Goal: Information Seeking & Learning: Learn about a topic

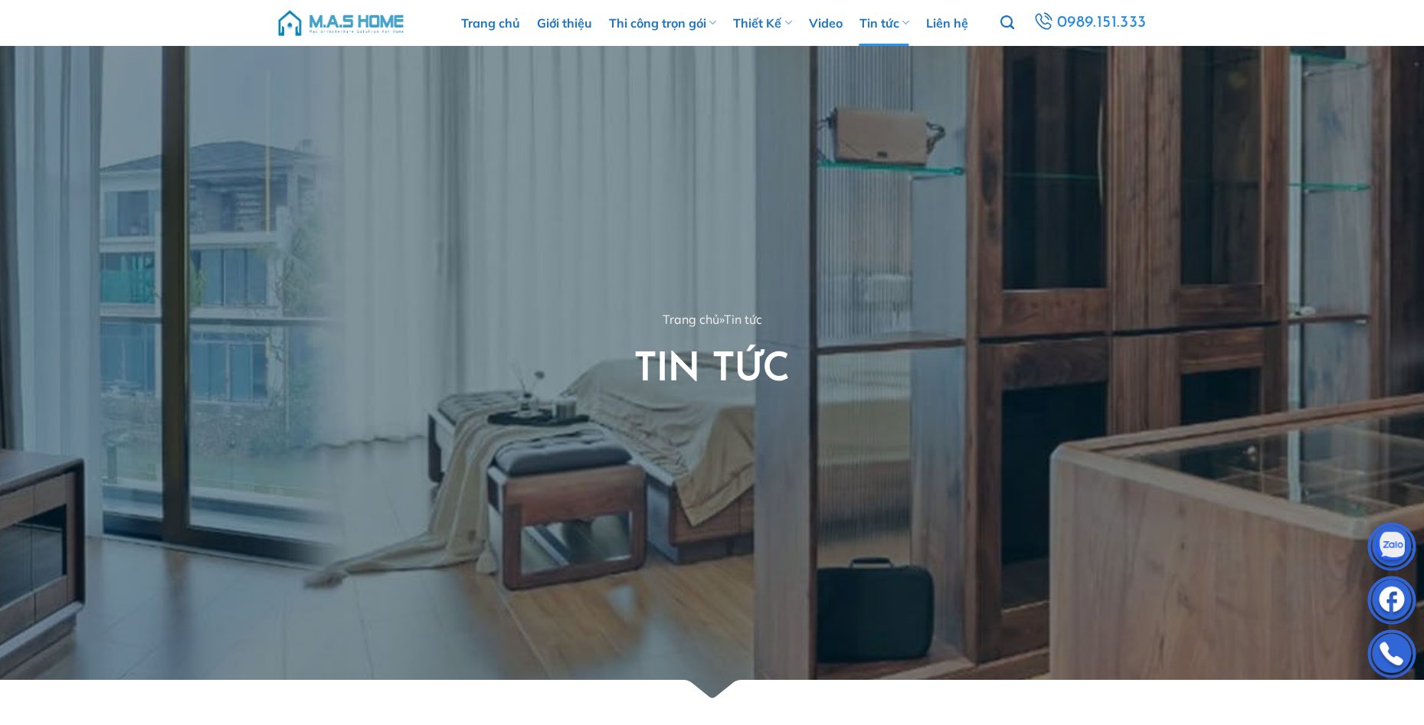
click at [385, 19] on img at bounding box center [341, 23] width 130 height 46
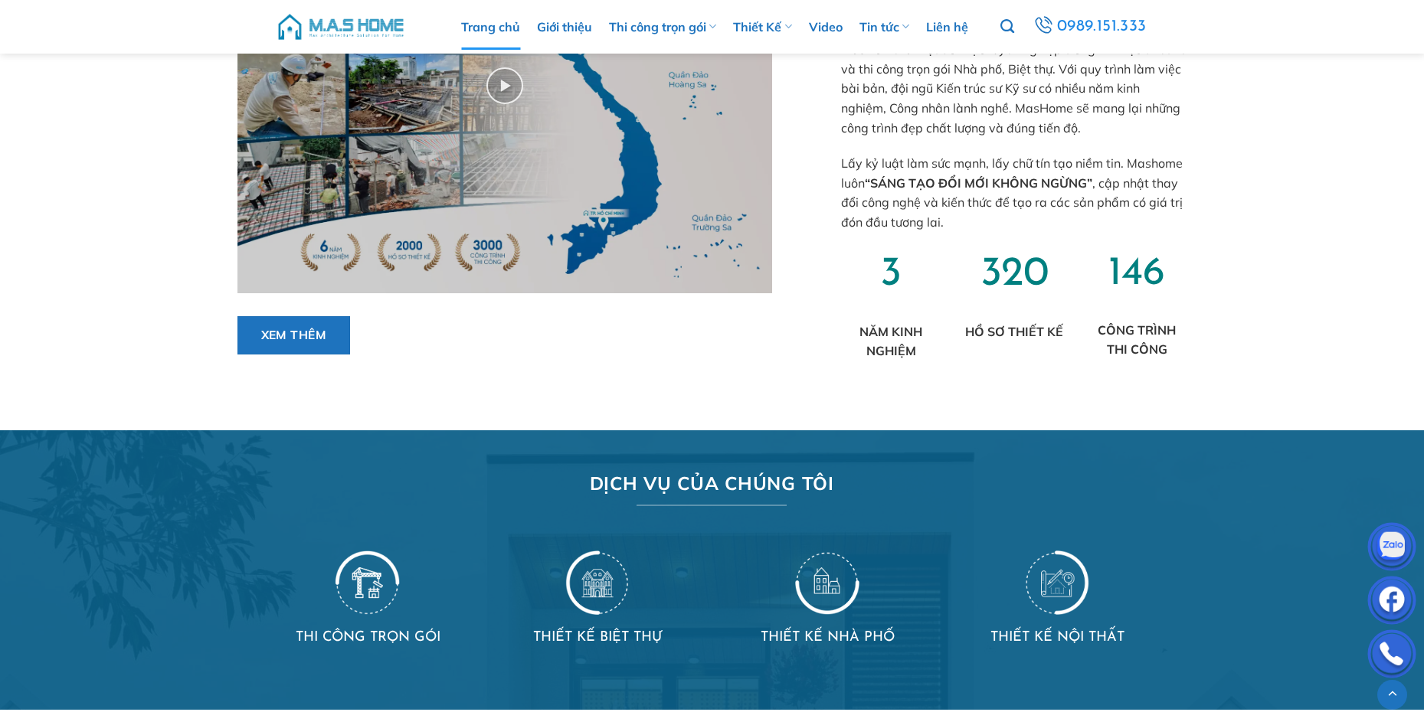
scroll to position [460, 0]
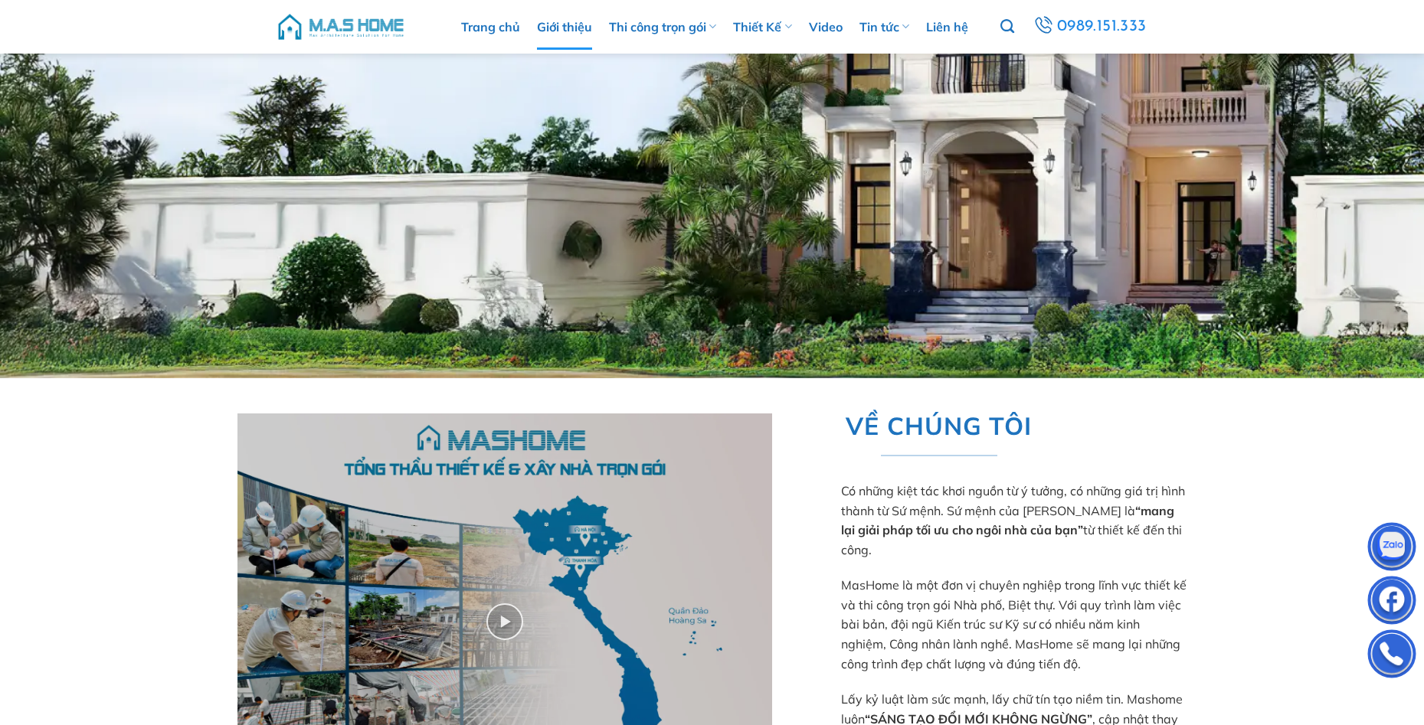
click at [571, 31] on link "Giới thiệu" at bounding box center [564, 27] width 55 height 46
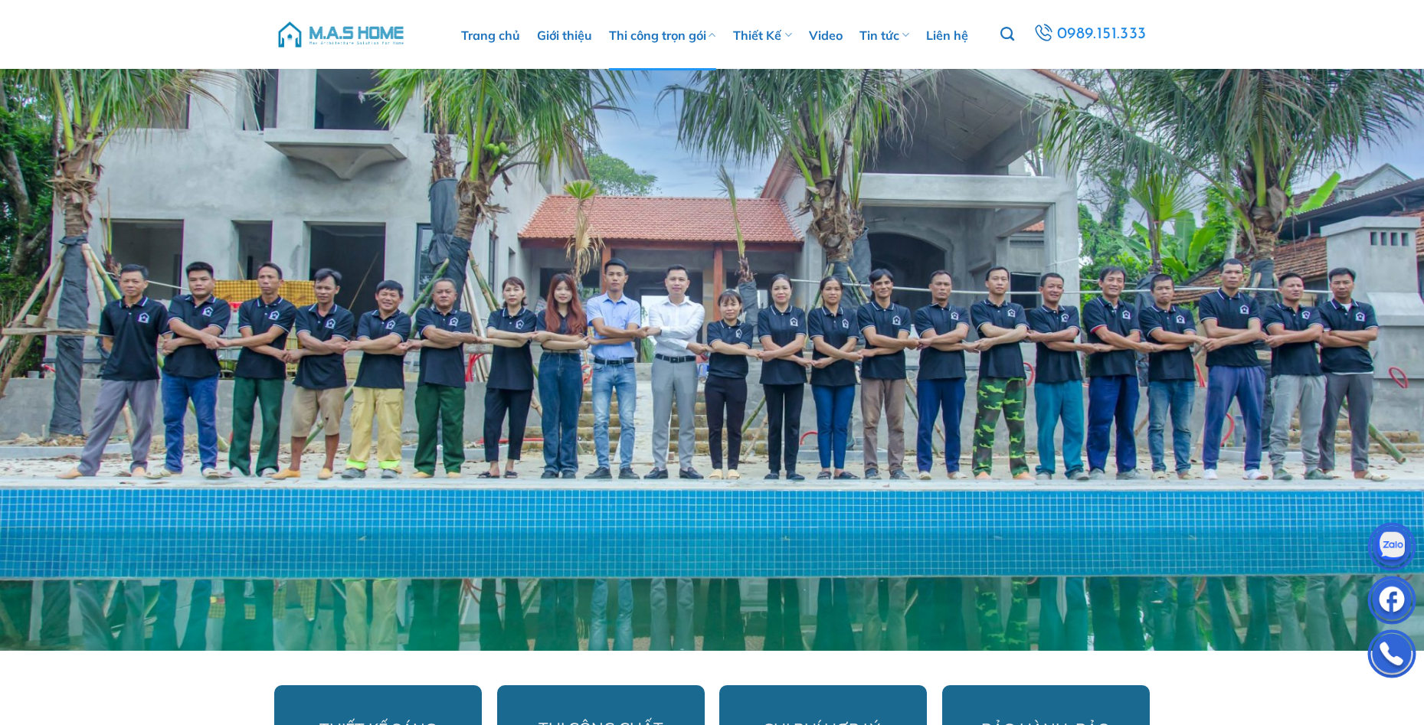
click at [652, 40] on link "Thi công trọn gói" at bounding box center [662, 35] width 107 height 70
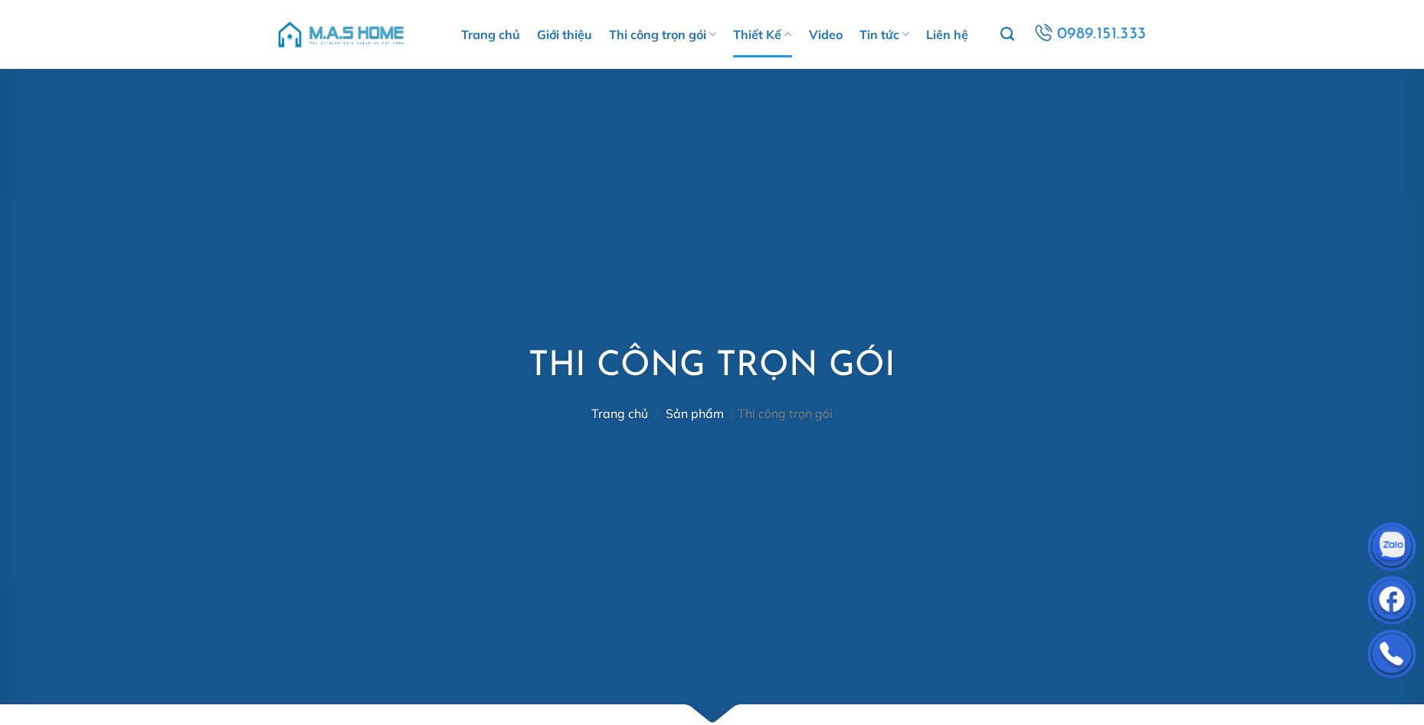
click at [755, 38] on link "Thiết Kế" at bounding box center [762, 34] width 58 height 46
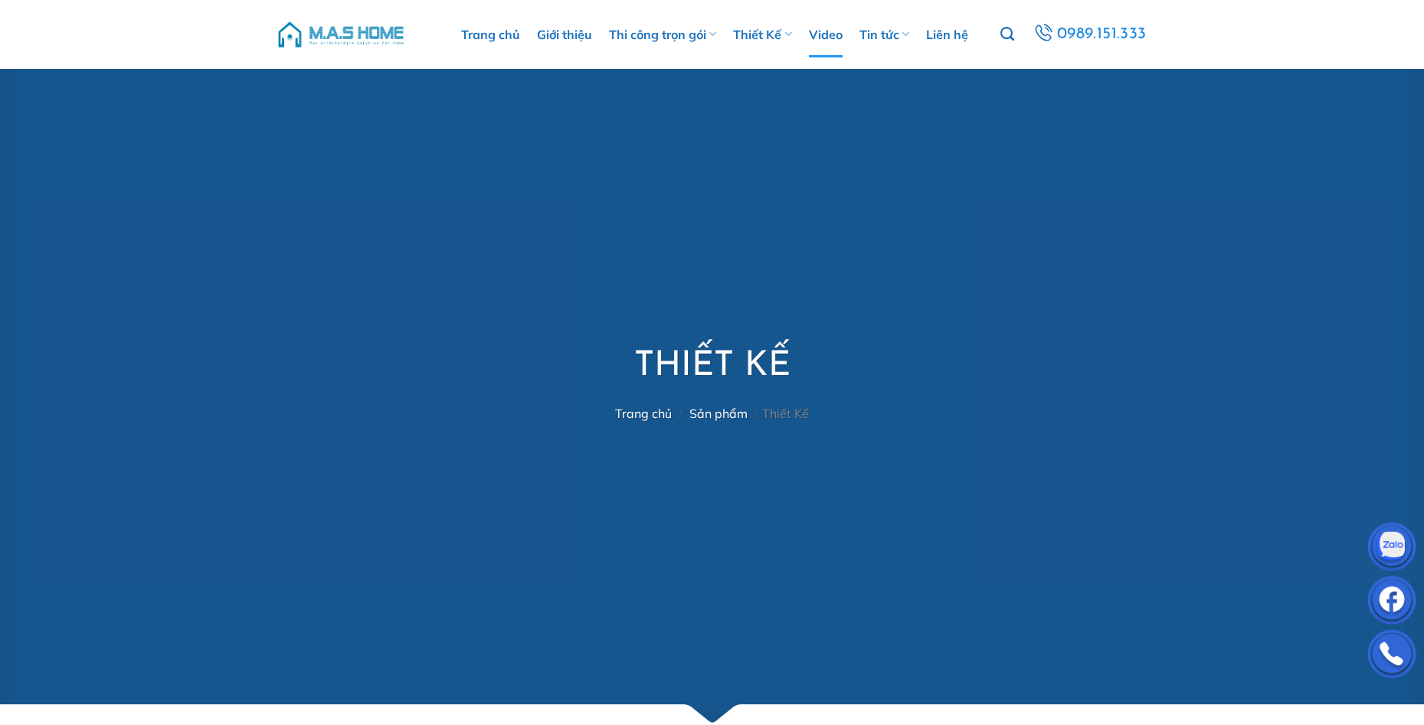
click at [830, 35] on link "Video" at bounding box center [826, 34] width 34 height 46
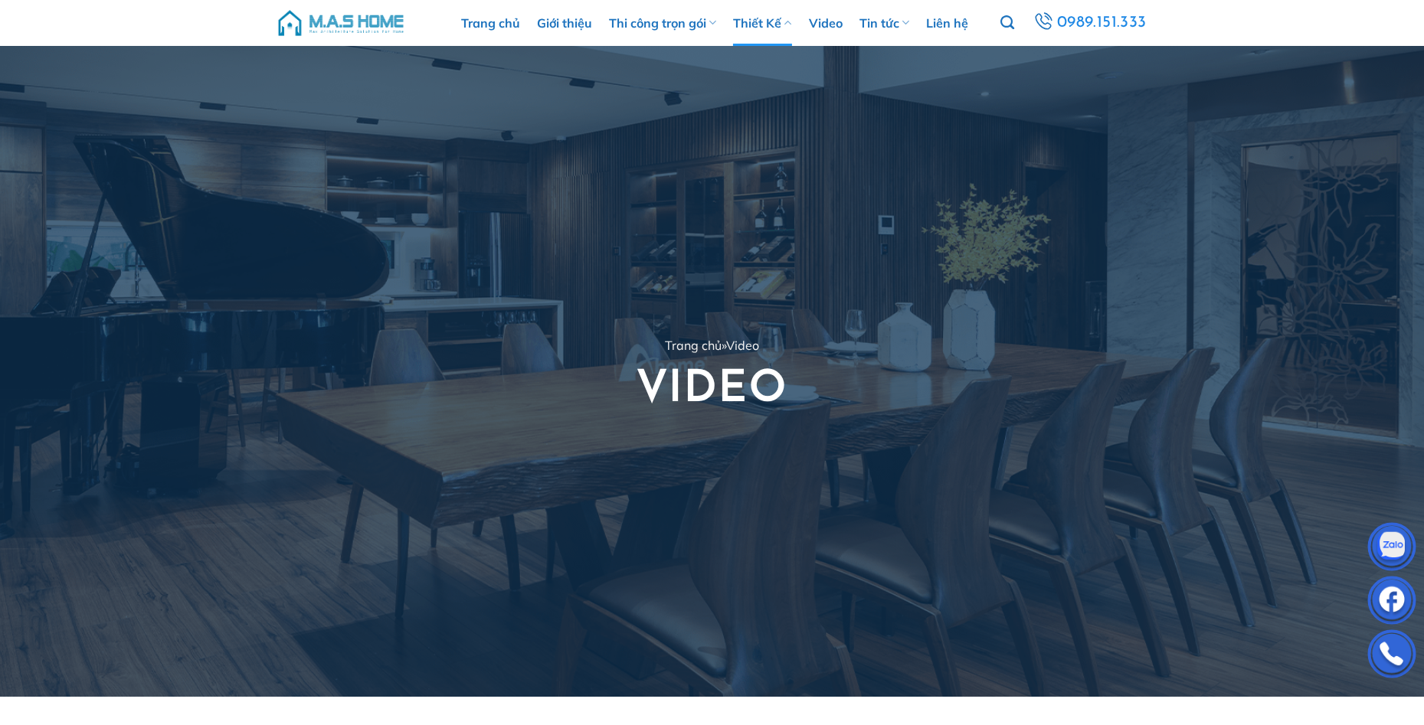
click at [754, 21] on link "Thiết Kế" at bounding box center [762, 23] width 58 height 46
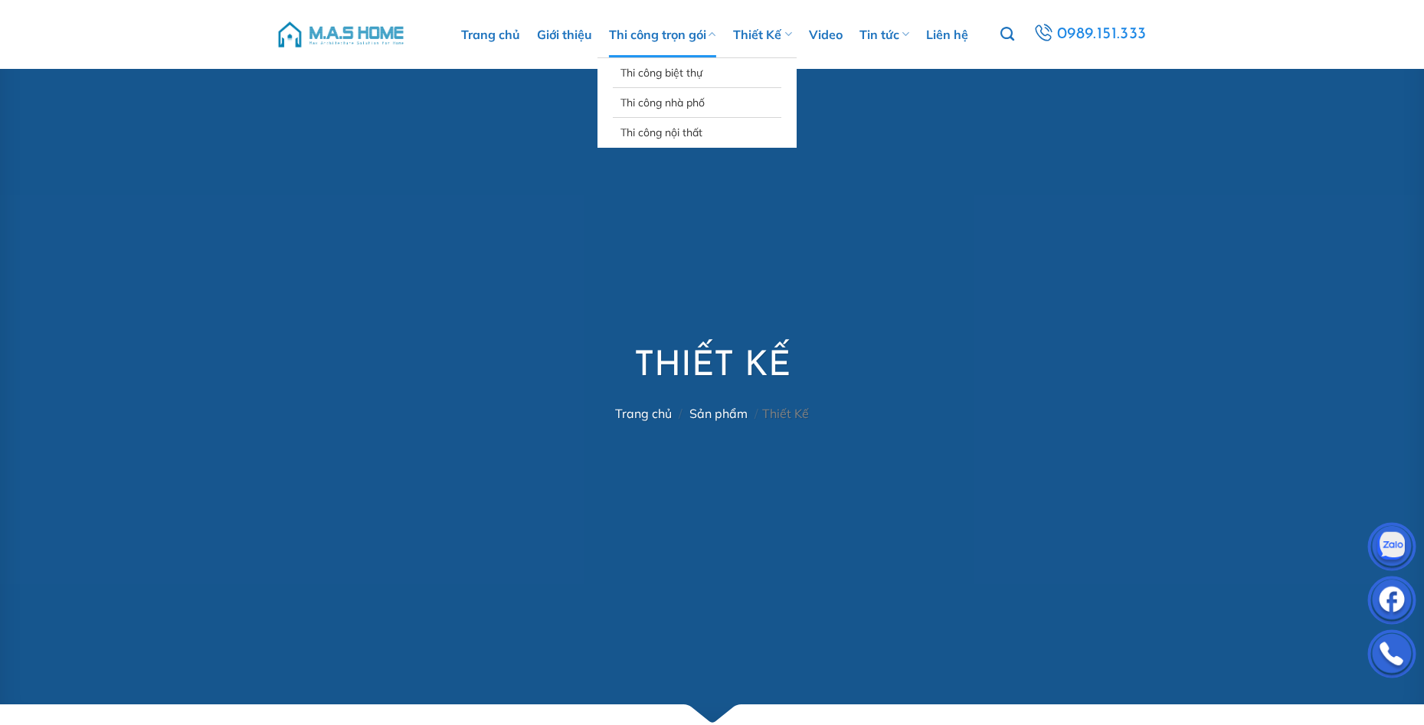
click at [684, 37] on link "Thi công trọn gói" at bounding box center [662, 34] width 107 height 46
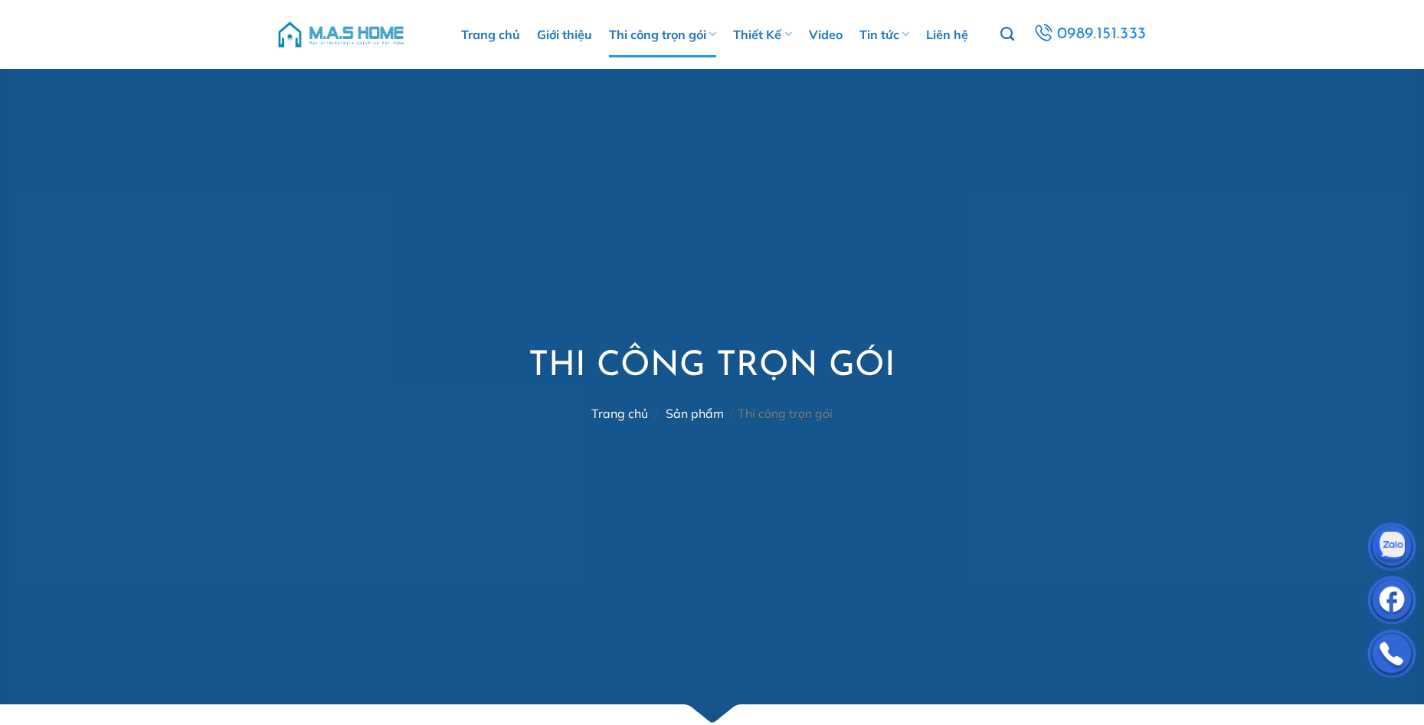
click at [757, 31] on link "Thiết Kế" at bounding box center [762, 34] width 58 height 46
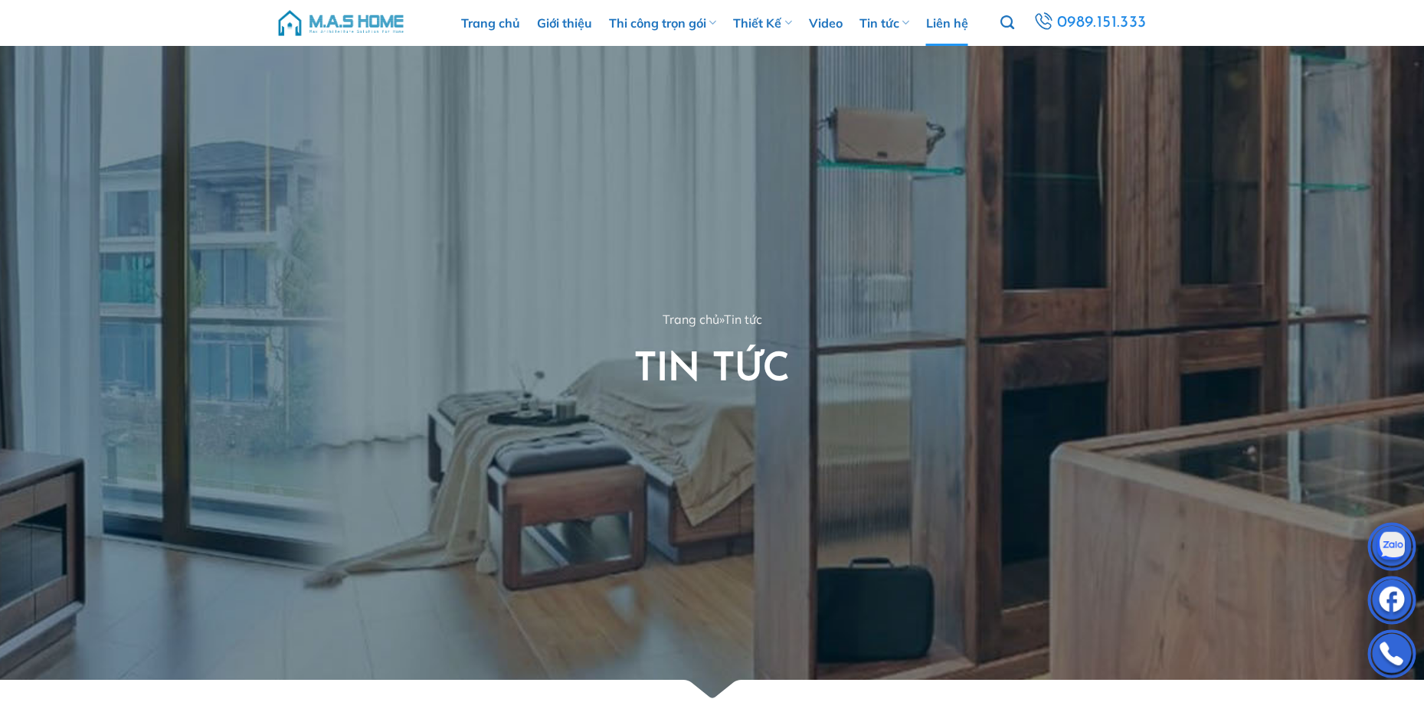
click at [937, 17] on link "Liên hệ" at bounding box center [947, 23] width 42 height 46
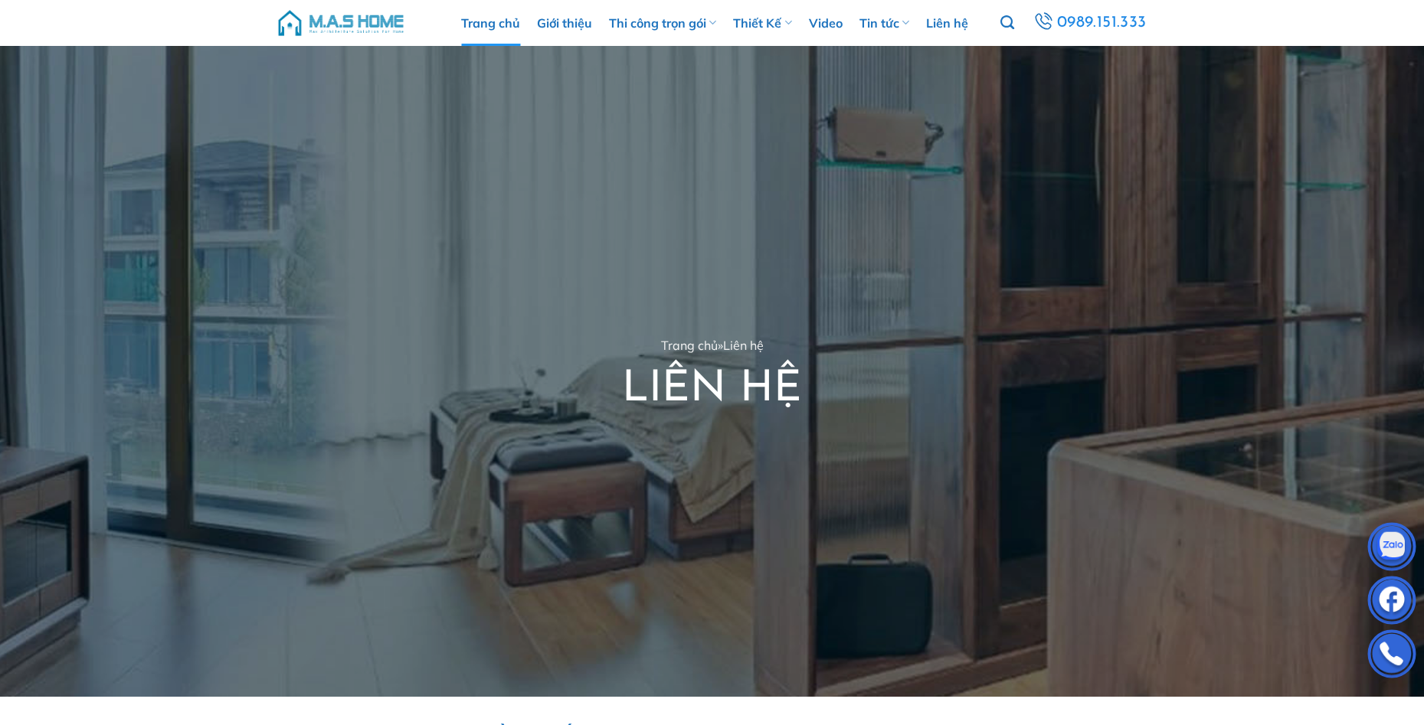
click at [486, 25] on link "Trang chủ" at bounding box center [490, 23] width 59 height 46
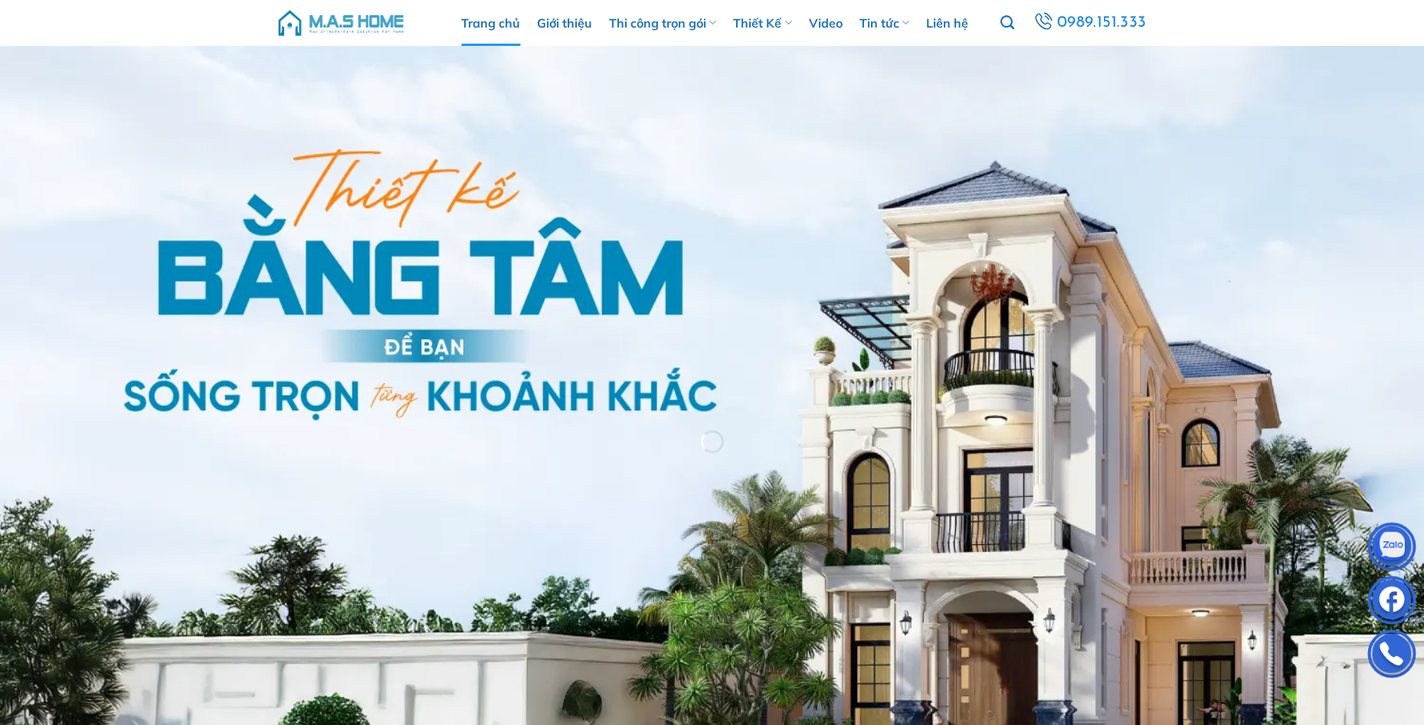
click at [556, 28] on link "Giới thiệu" at bounding box center [564, 23] width 55 height 46
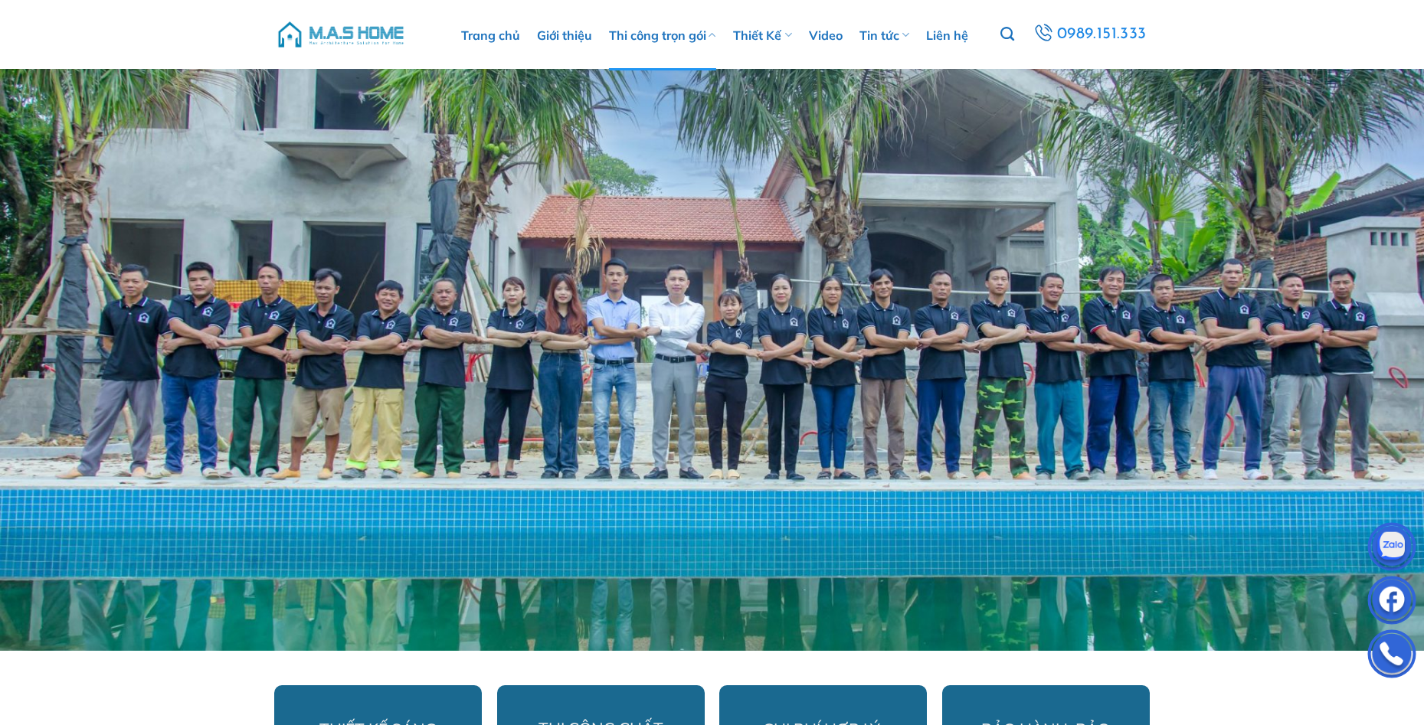
click at [650, 33] on link "Thi công trọn gói" at bounding box center [662, 35] width 107 height 70
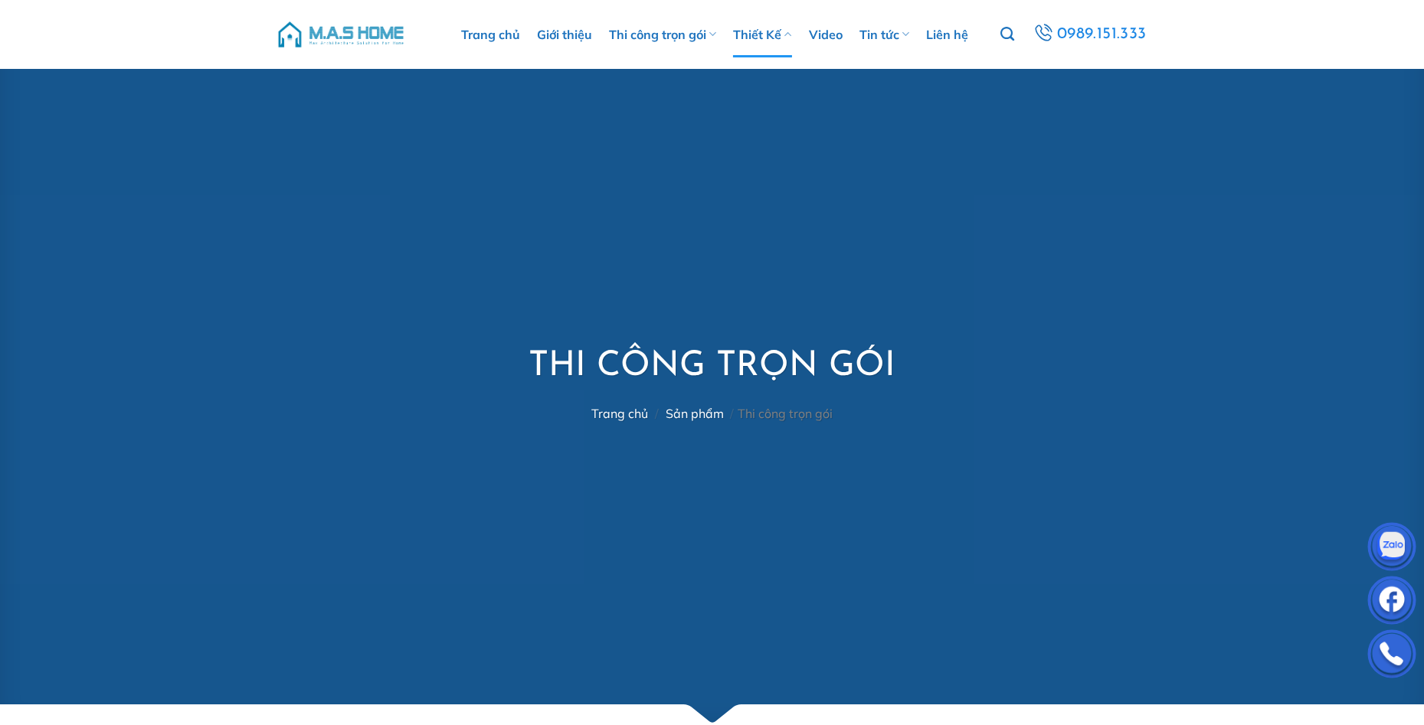
click at [771, 34] on link "Thiết Kế" at bounding box center [762, 34] width 58 height 46
click at [828, 38] on link "Video" at bounding box center [826, 34] width 34 height 46
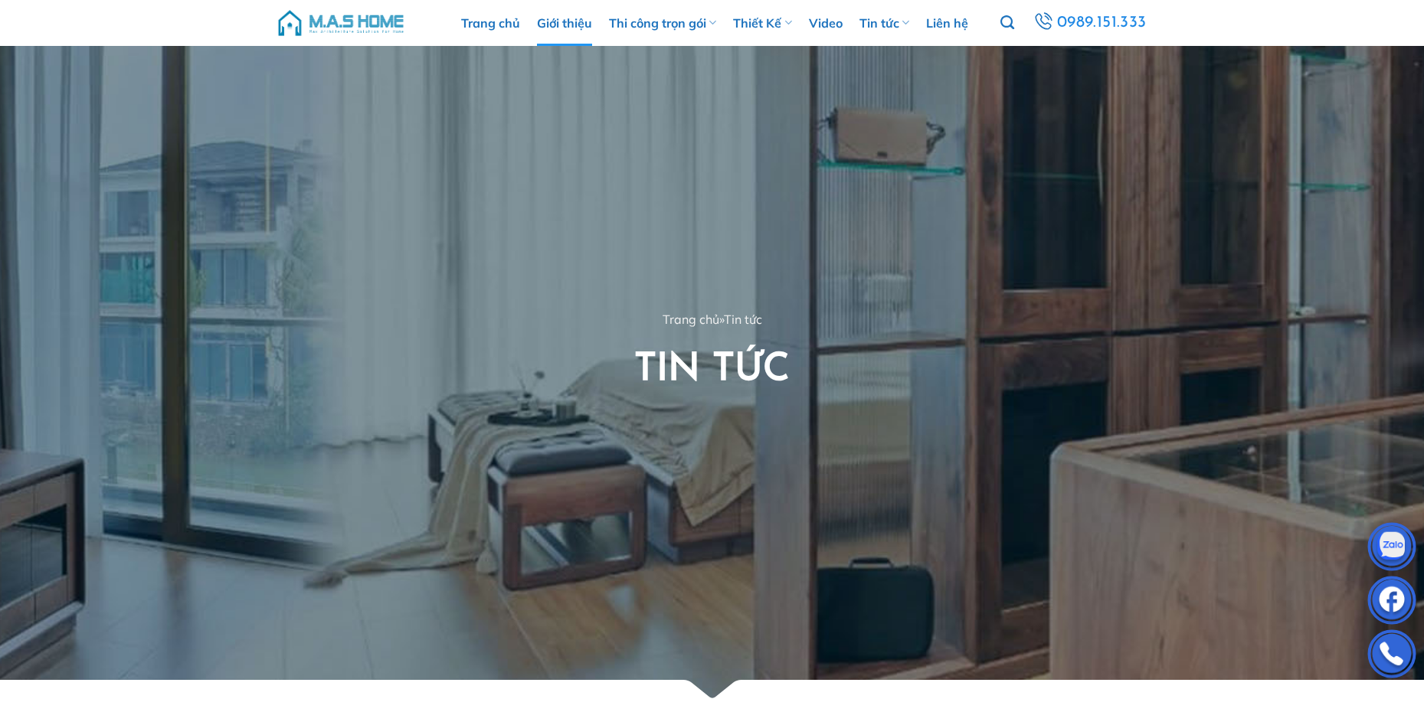
click at [556, 24] on link "Giới thiệu" at bounding box center [564, 23] width 55 height 46
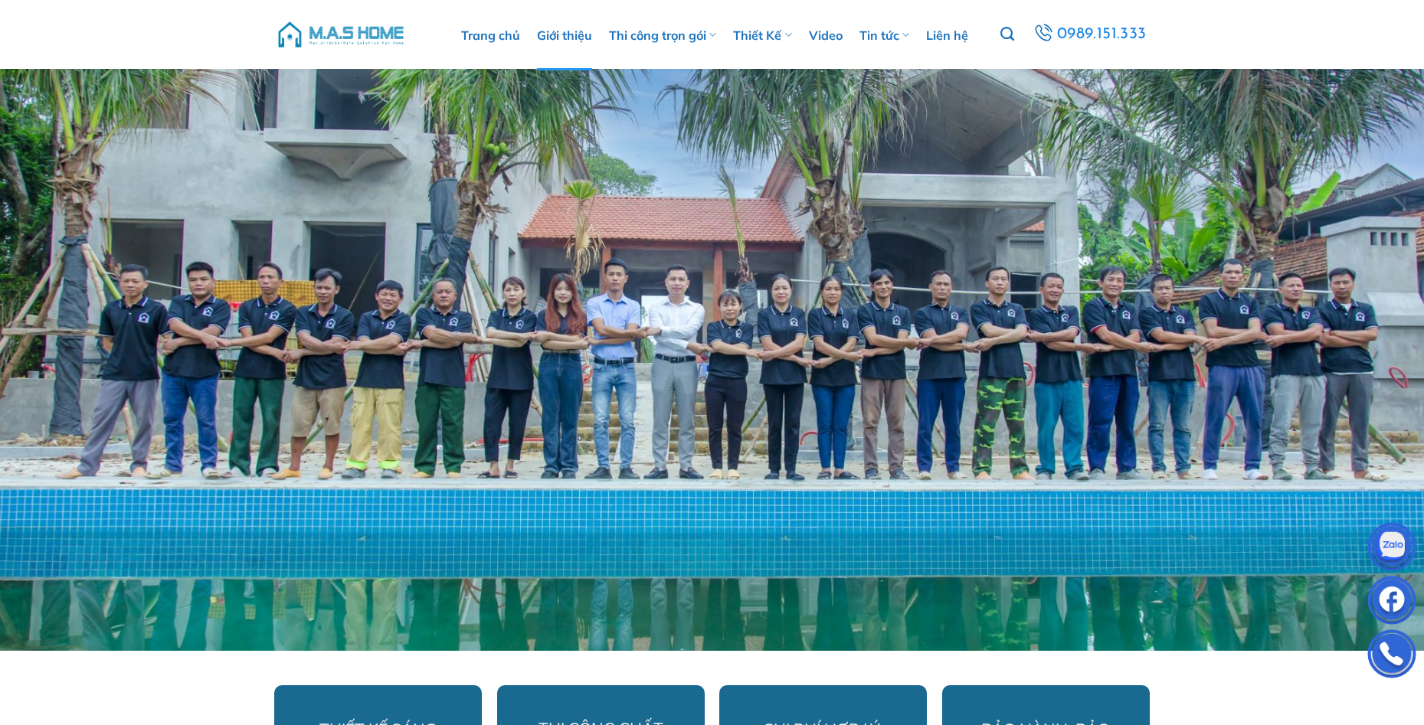
click at [671, 29] on link "Thi công trọn gói" at bounding box center [662, 35] width 107 height 70
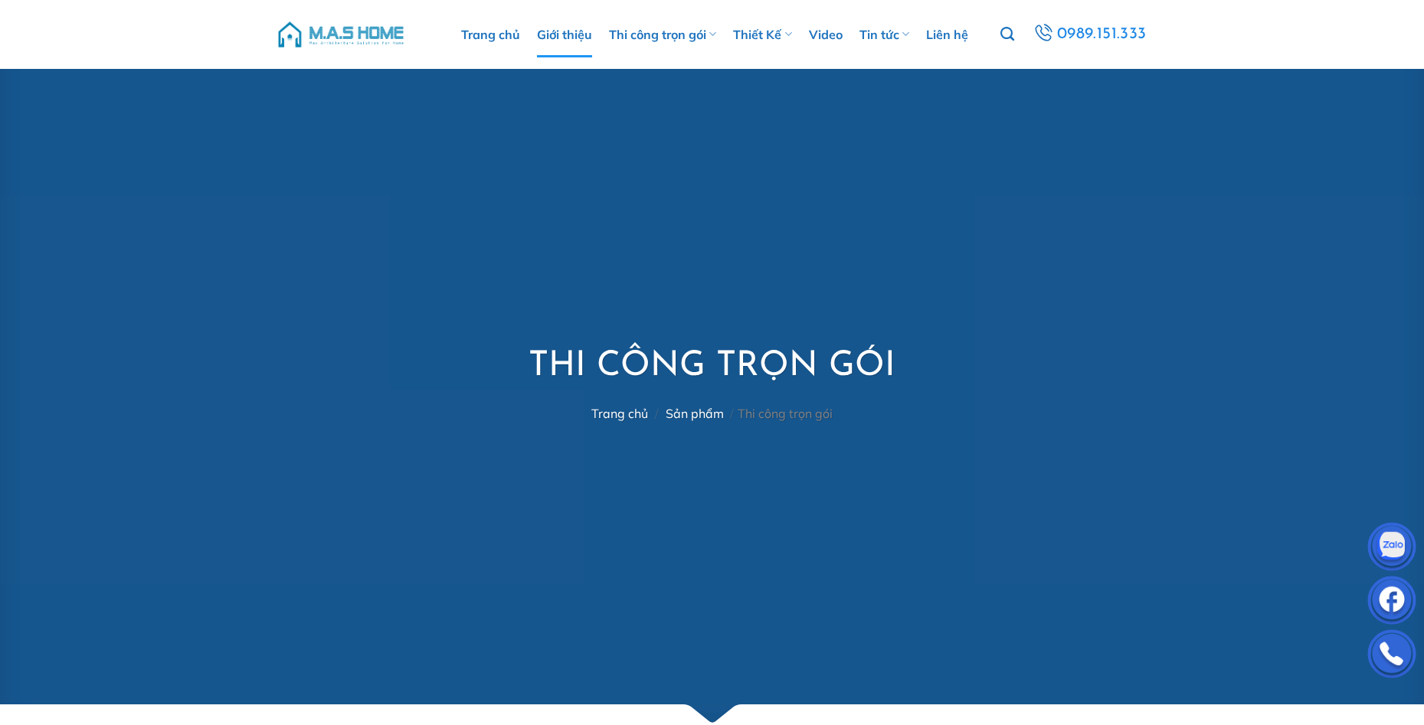
click at [573, 35] on link "Giới thiệu" at bounding box center [564, 34] width 55 height 46
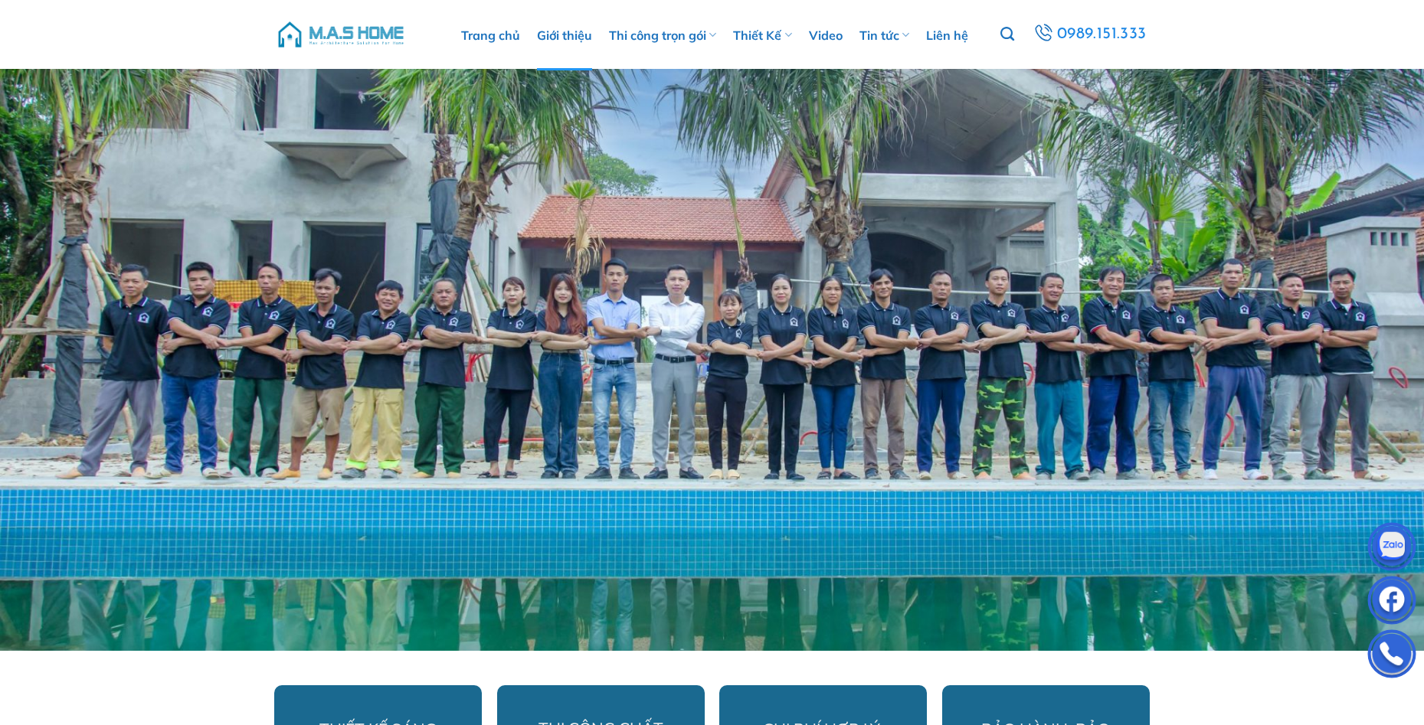
scroll to position [153, 0]
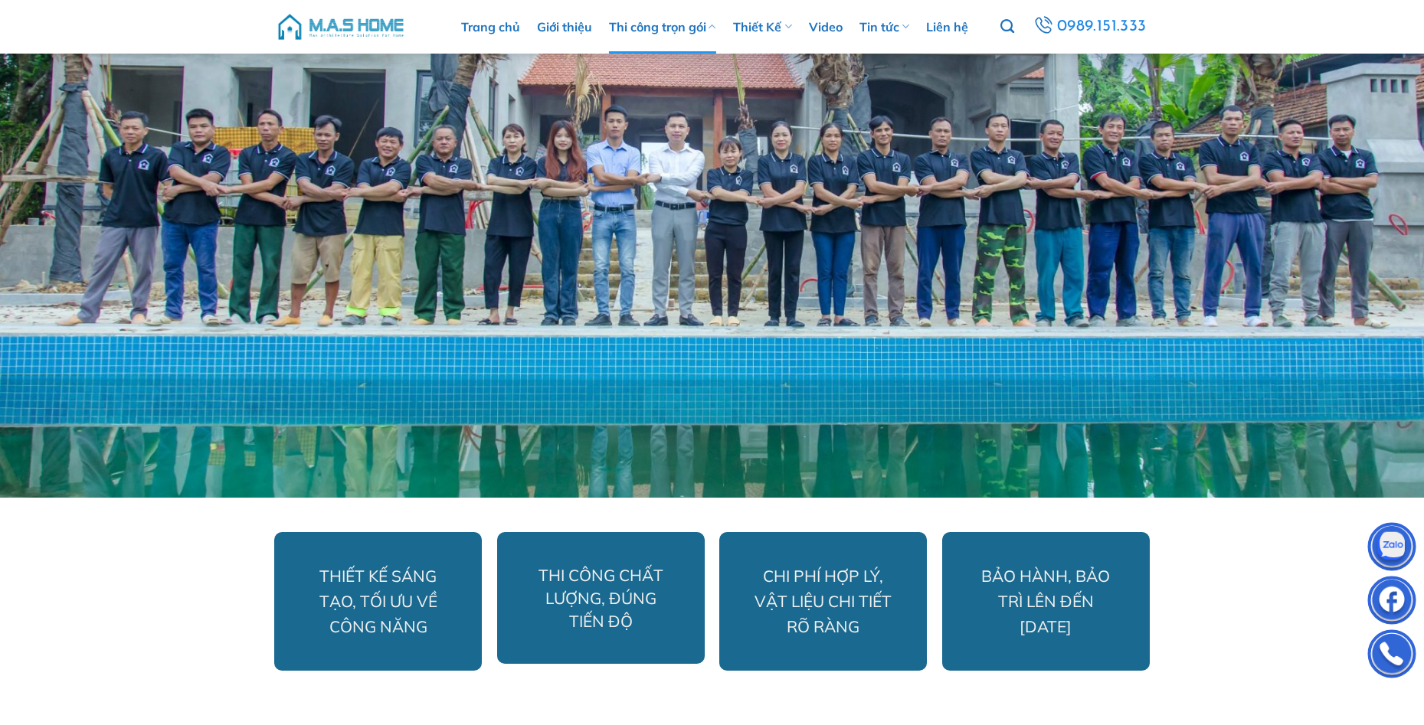
click at [647, 32] on link "Thi công trọn gói" at bounding box center [662, 27] width 107 height 54
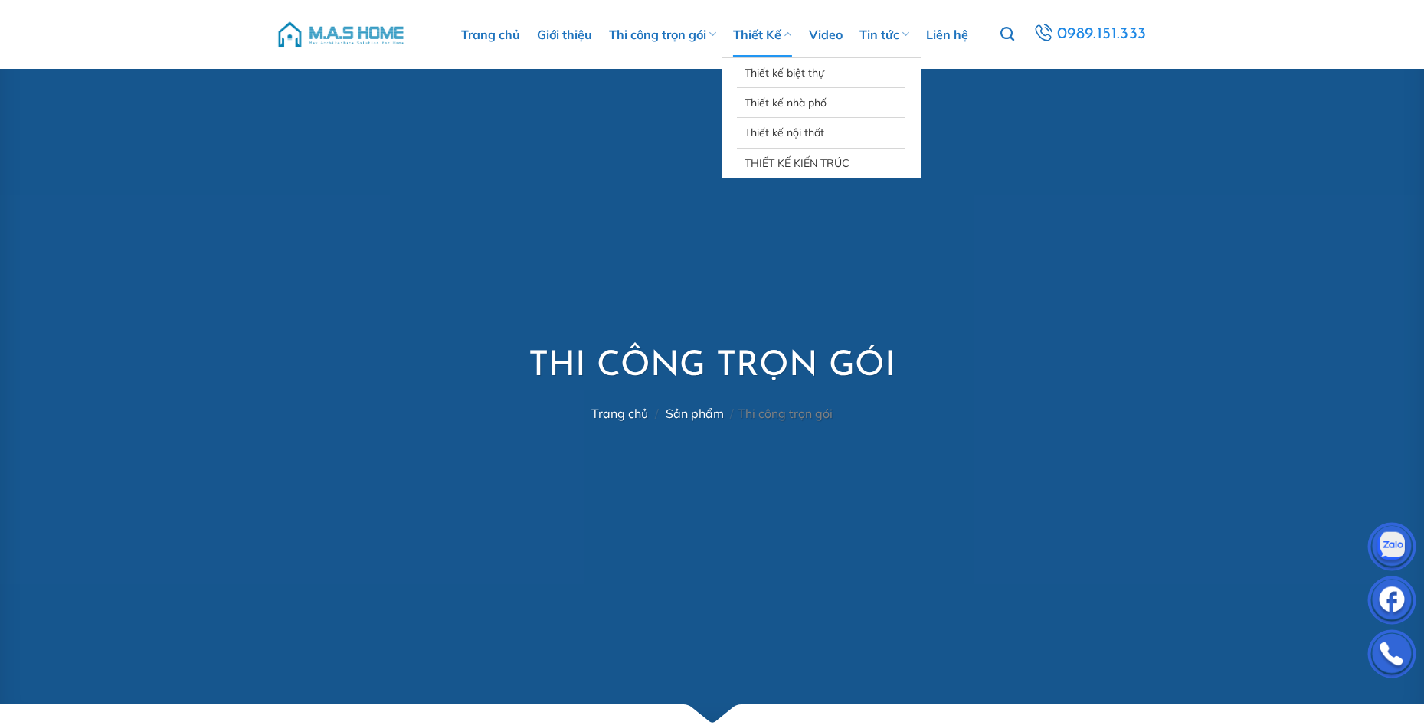
click at [757, 35] on link "Thiết Kế" at bounding box center [762, 34] width 58 height 46
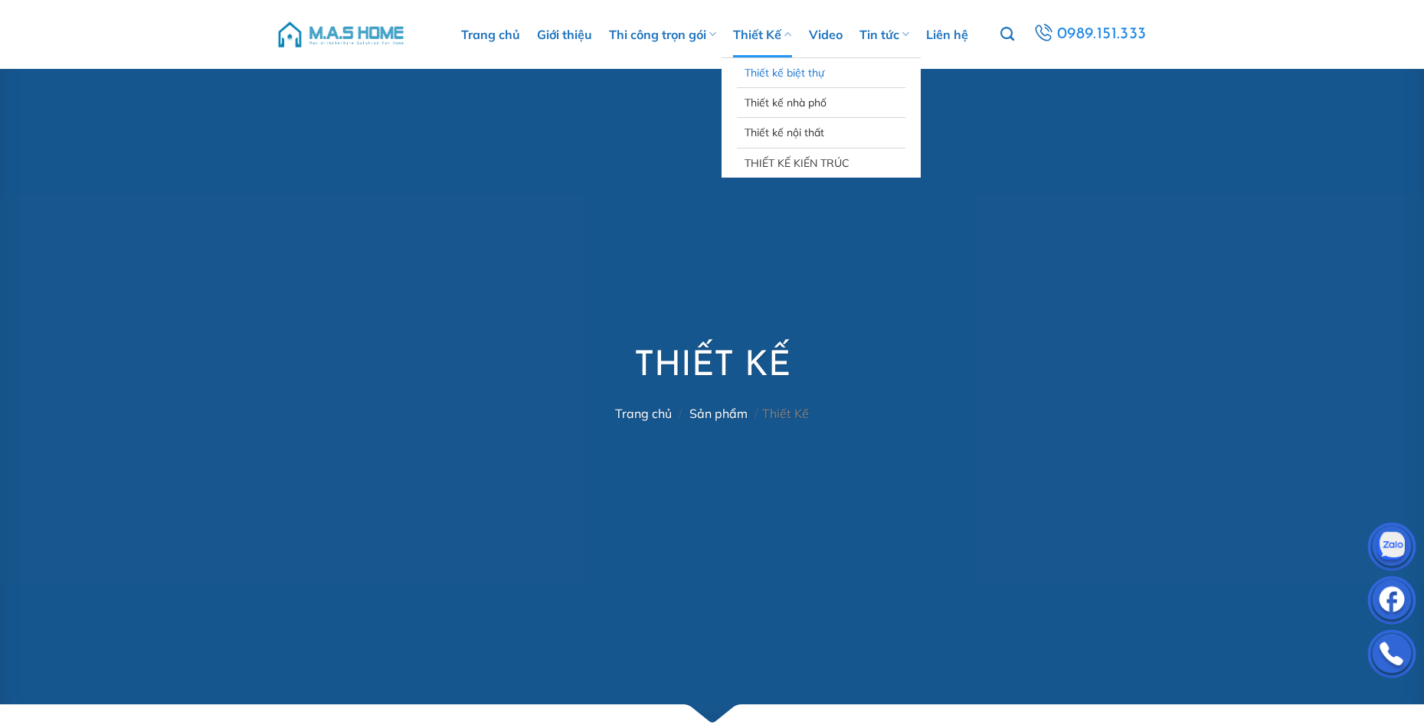
click at [783, 82] on link "Thiết kế biệt thự" at bounding box center [820, 72] width 153 height 29
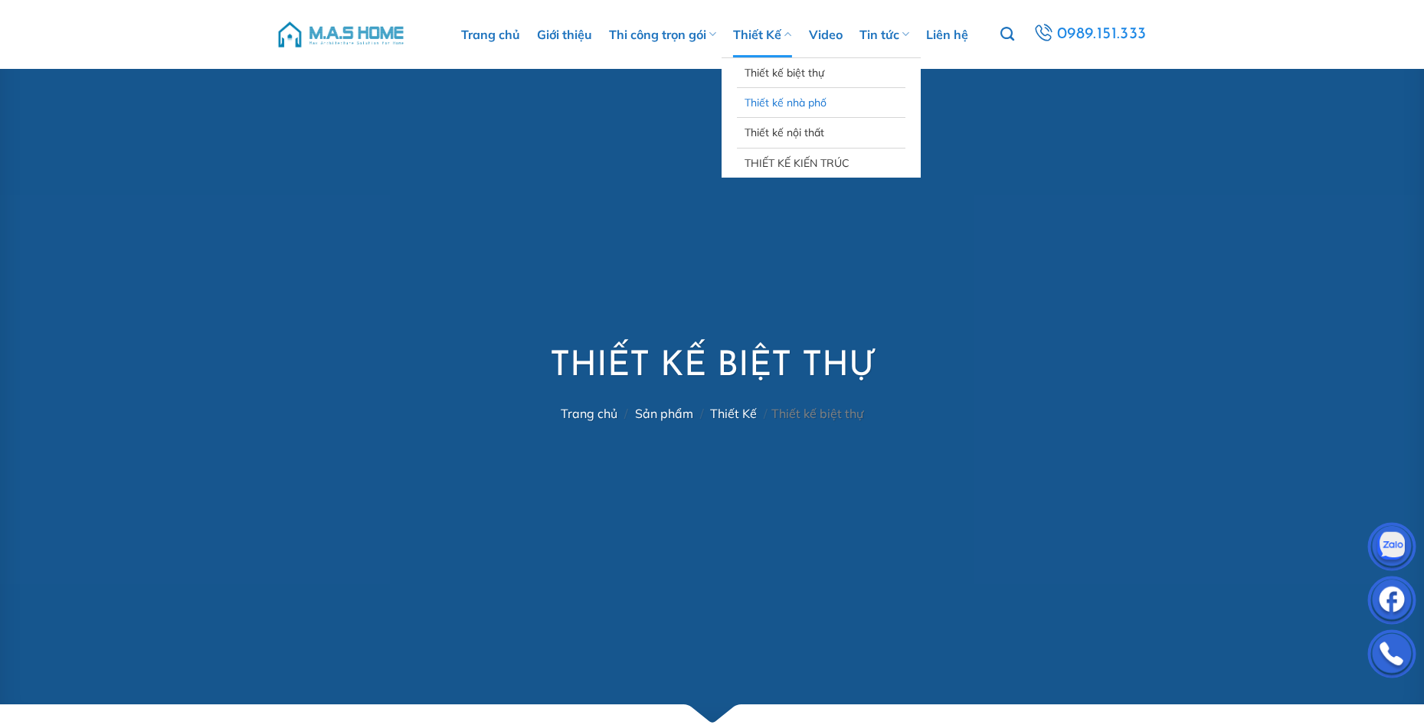
click at [803, 103] on link "Thiết kế nhà phố" at bounding box center [820, 102] width 153 height 29
click at [764, 38] on link "Thiết Kế" at bounding box center [762, 34] width 58 height 46
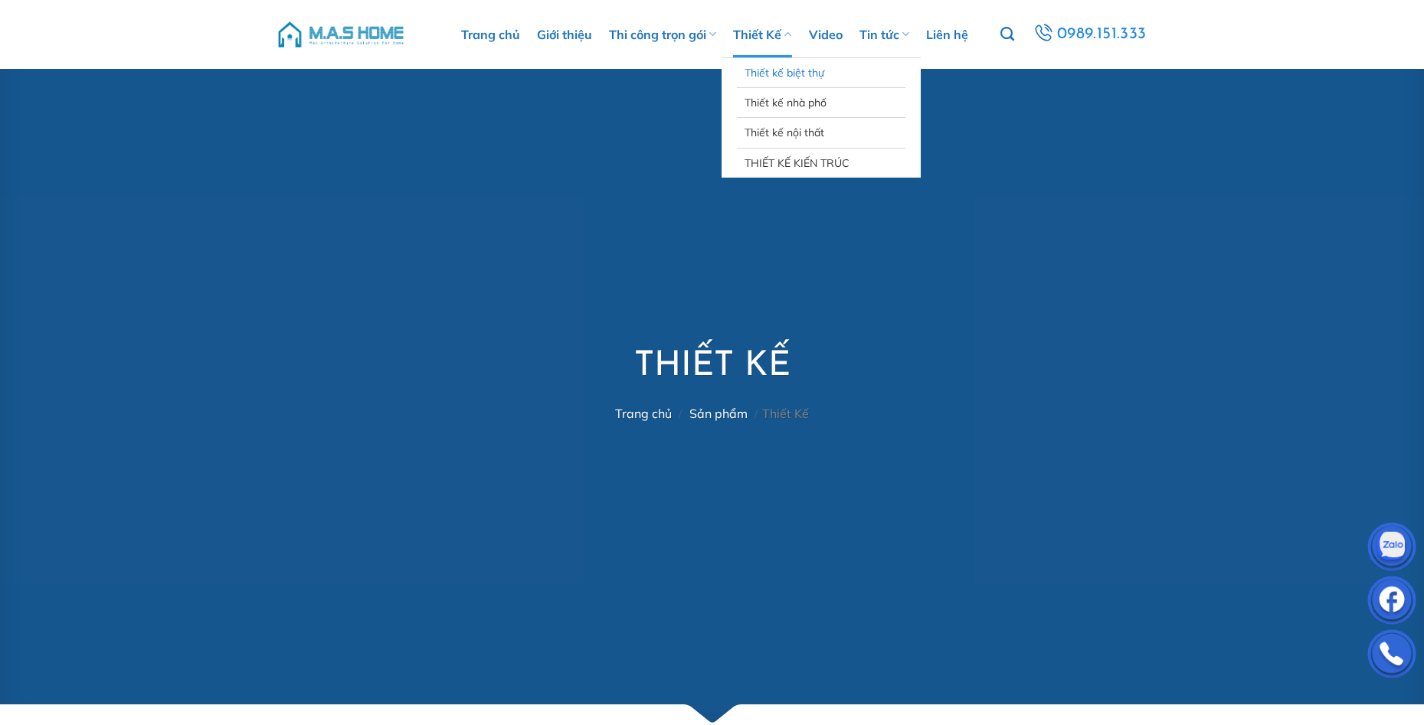
click at [796, 77] on link "Thiết kế biệt thự" at bounding box center [820, 72] width 153 height 29
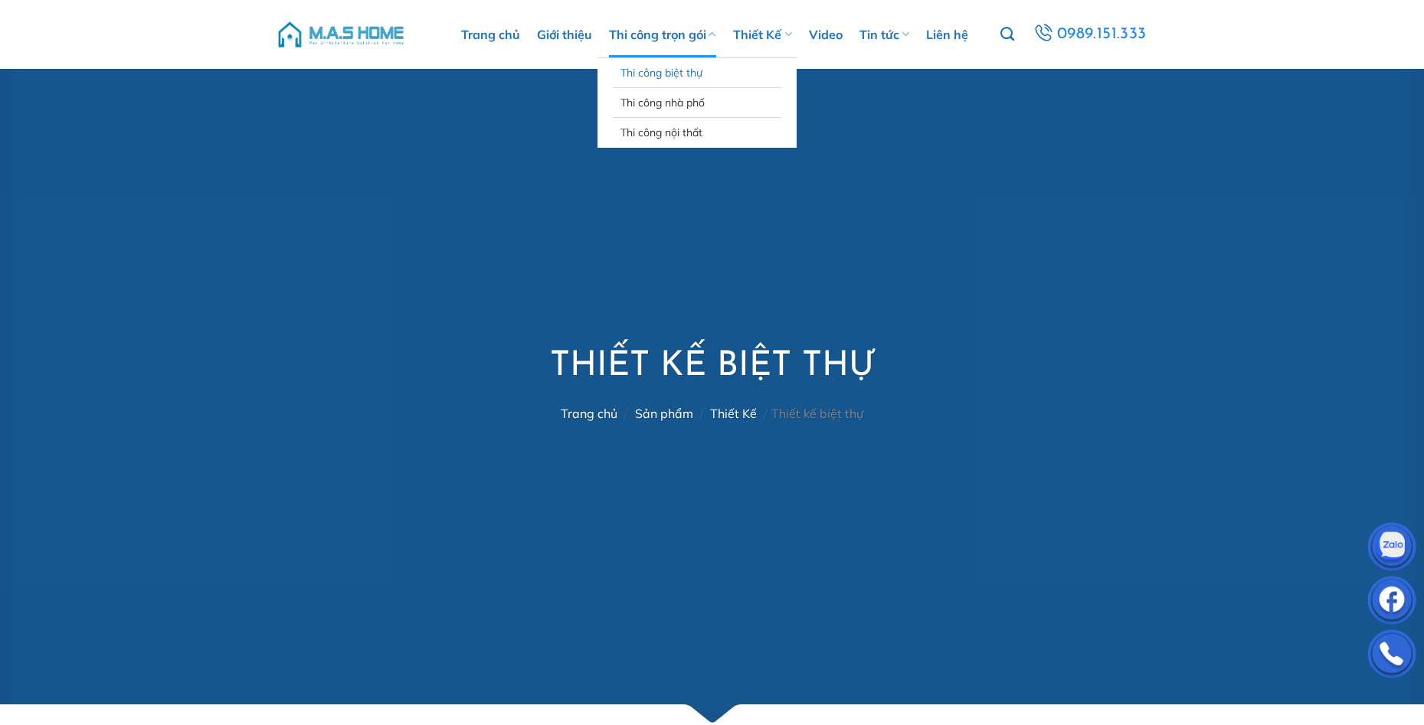
click at [672, 75] on link "Thi công biệt thự" at bounding box center [696, 72] width 153 height 29
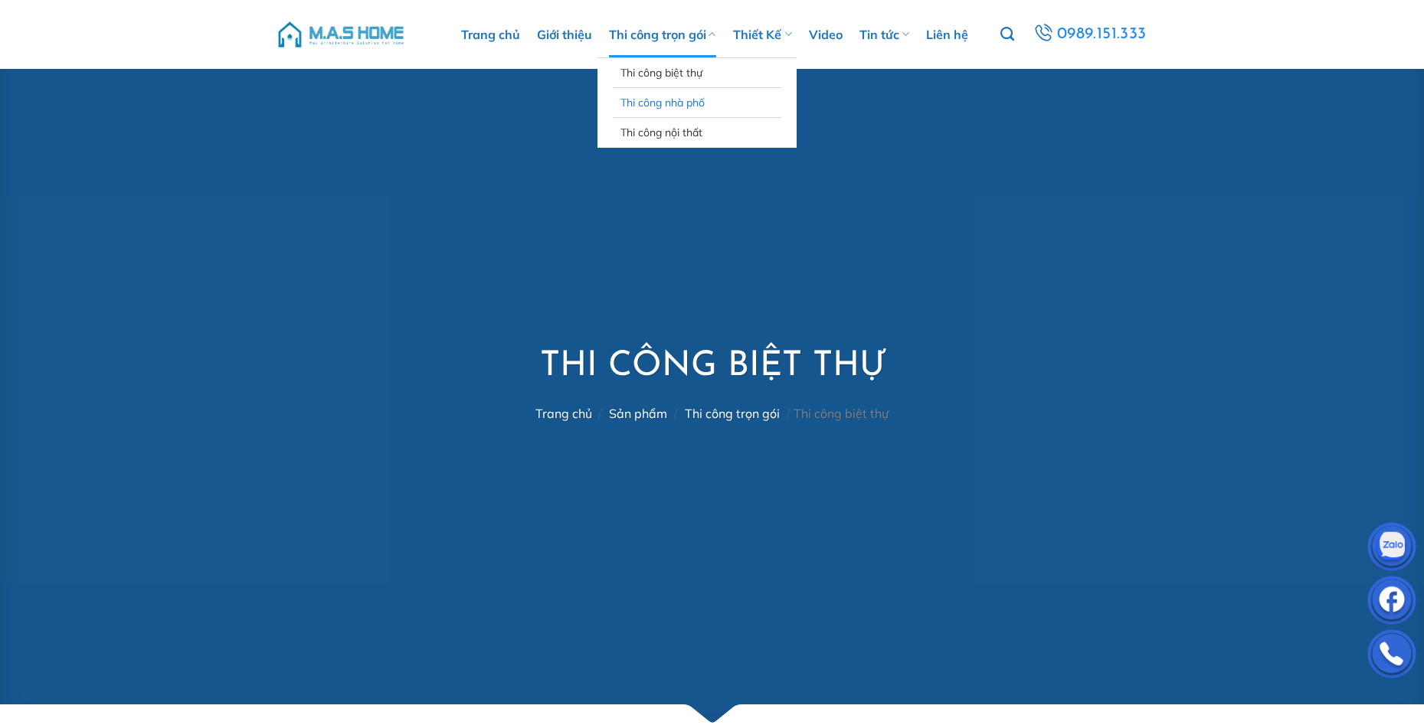
click at [676, 100] on link "Thi công nhà phố" at bounding box center [696, 102] width 153 height 29
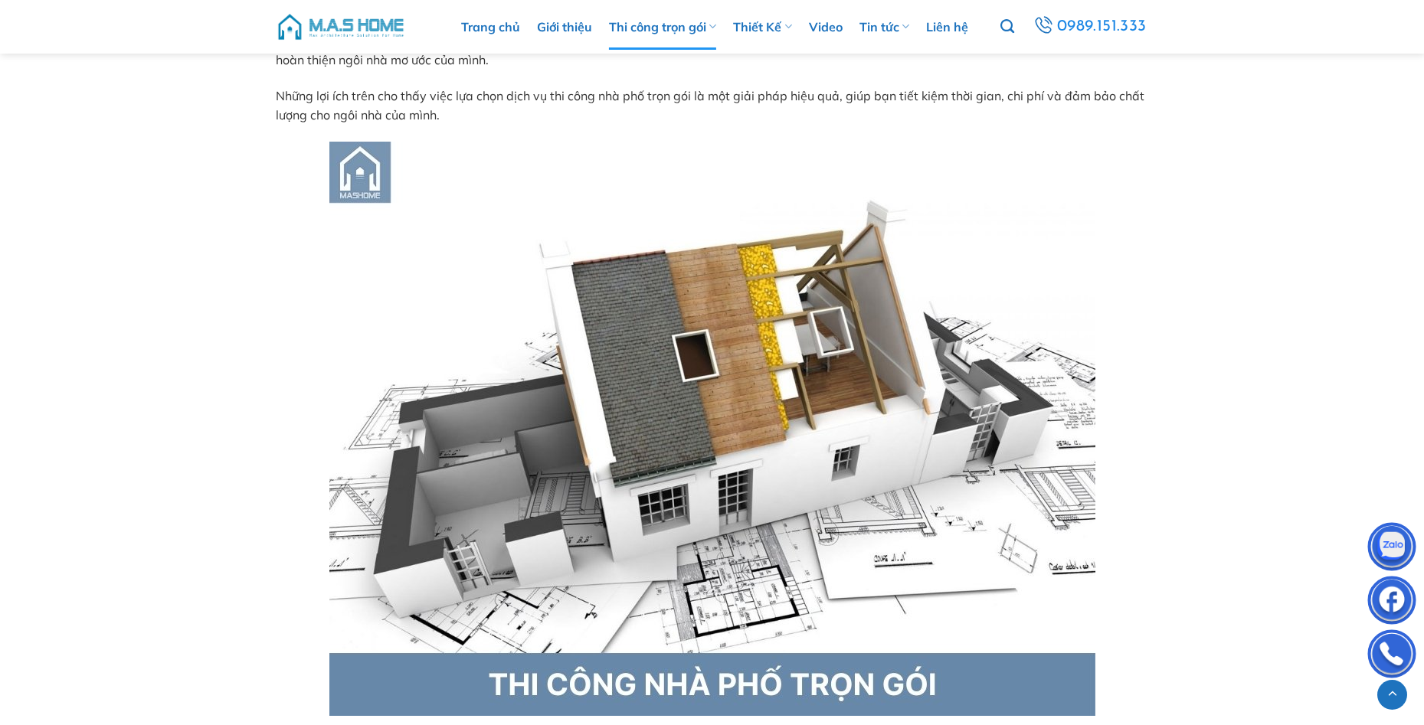
scroll to position [3753, 0]
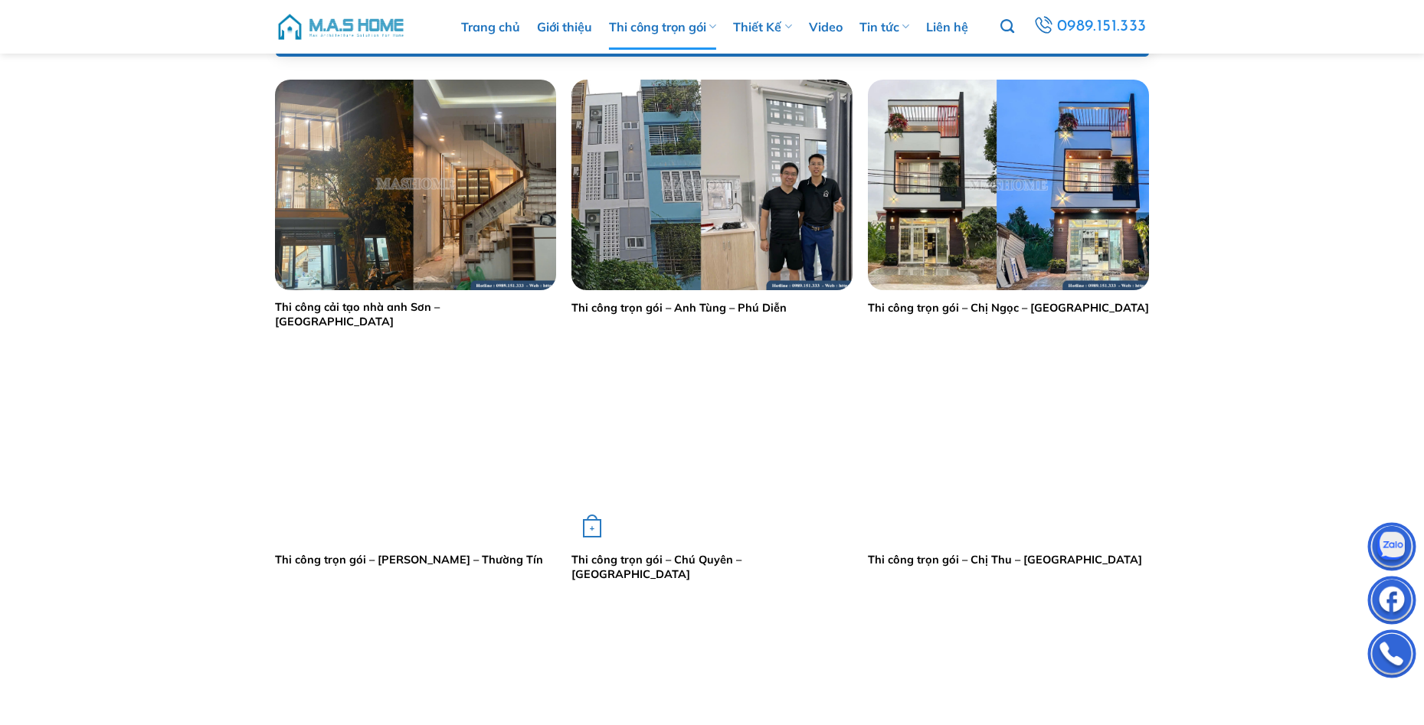
scroll to position [689, 0]
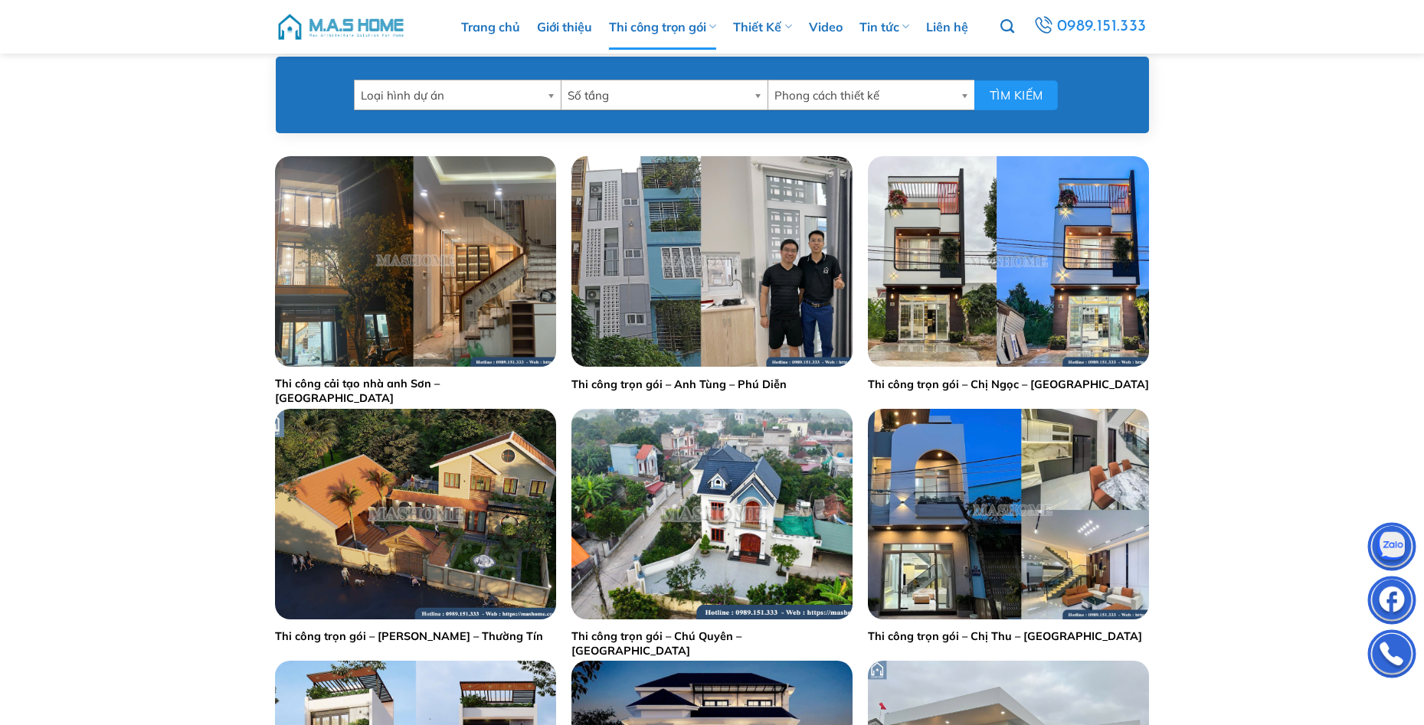
click at [836, 21] on link "Video" at bounding box center [826, 27] width 34 height 46
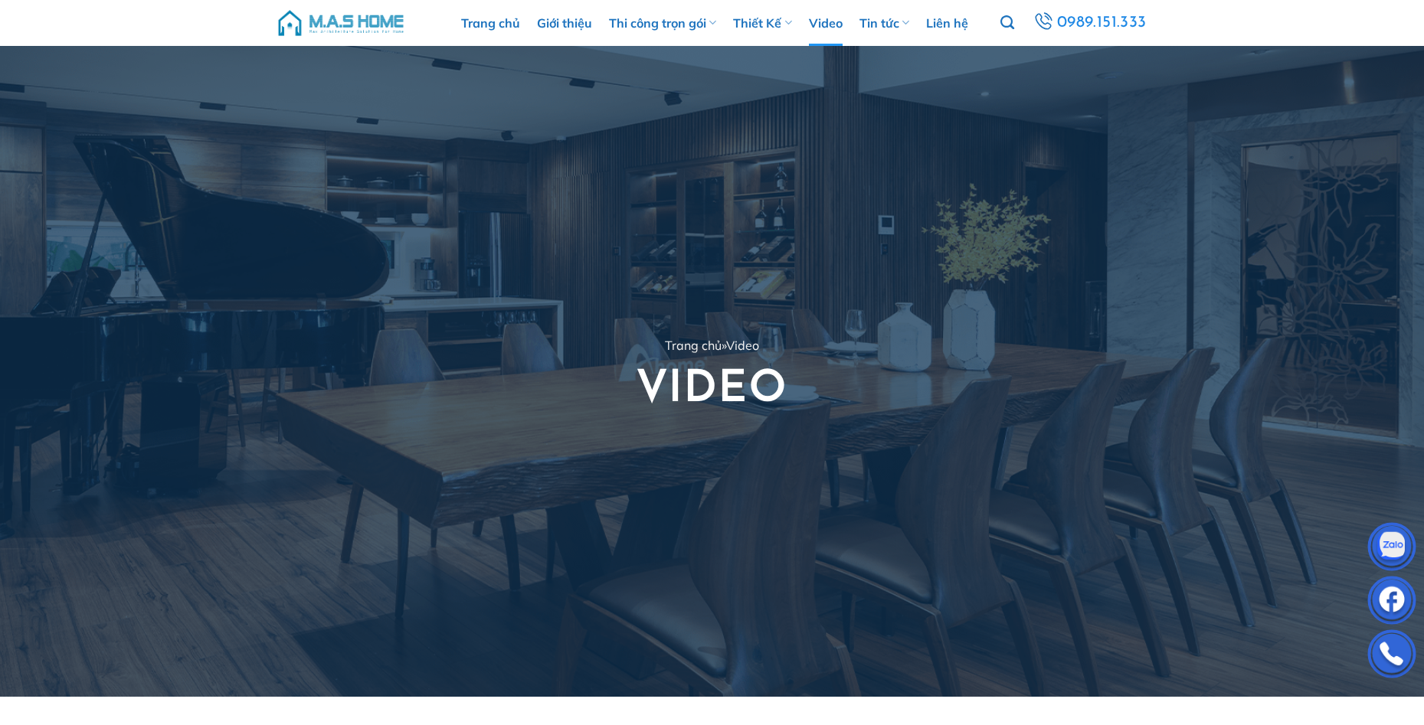
click at [241, 723] on div at bounding box center [712, 720] width 1424 height 47
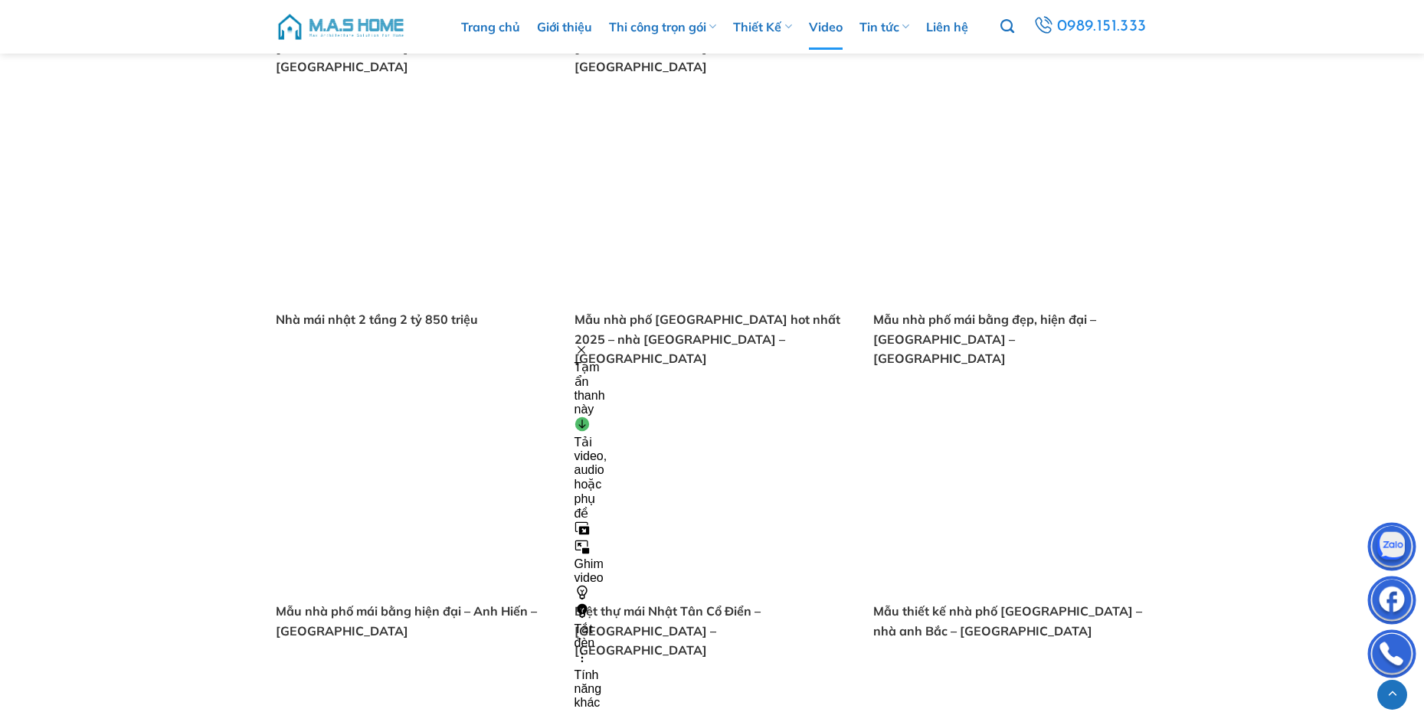
scroll to position [1072, 0]
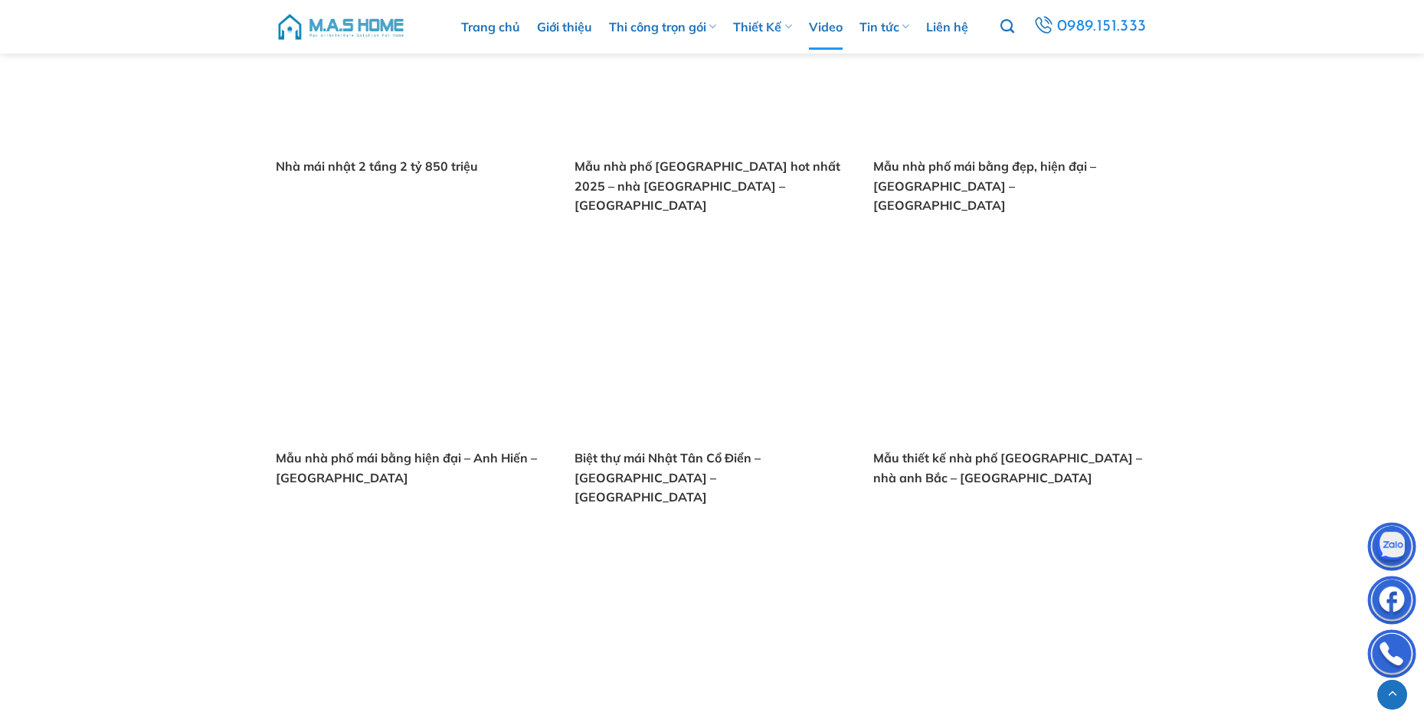
click at [95, 476] on div "Trang chủ » Video video Mẫu nhà phố hiện đại 10,4m x 11,4m – Anh Nghĩa – Gia Lâ…" at bounding box center [712, 625] width 1424 height 3303
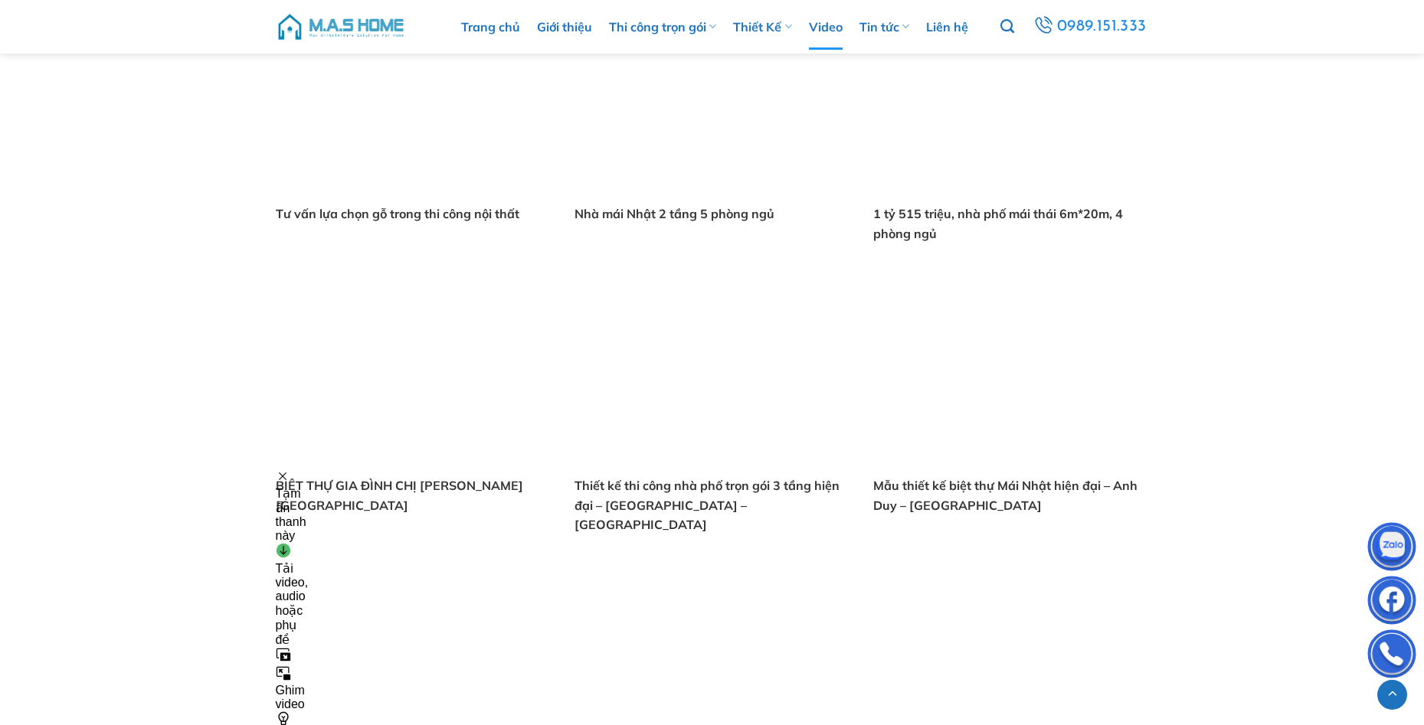
click at [221, 479] on div "Trang chủ » Video video Mẫu nhà phố hiện đại 10,4m x 11,4m – Anh Nghĩa – Gia Lâ…" at bounding box center [712, 89] width 1424 height 3303
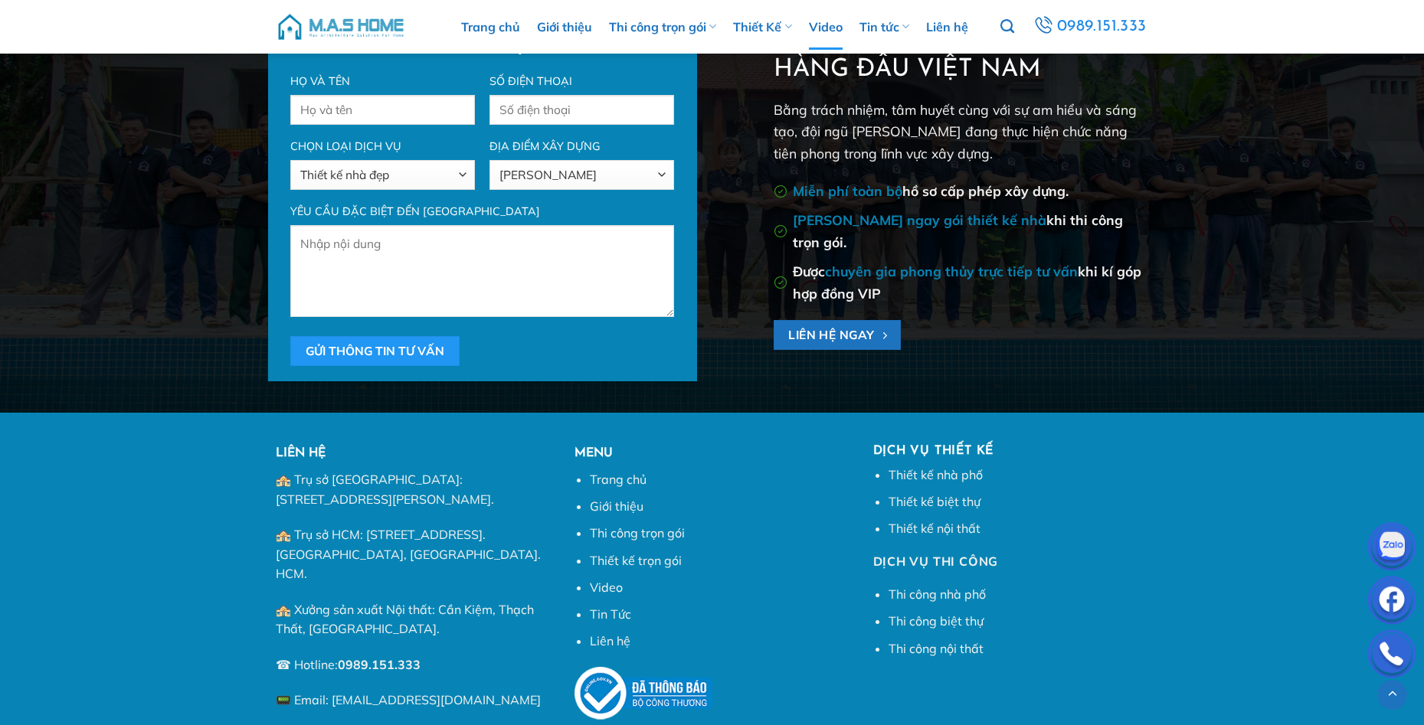
scroll to position [2955, 0]
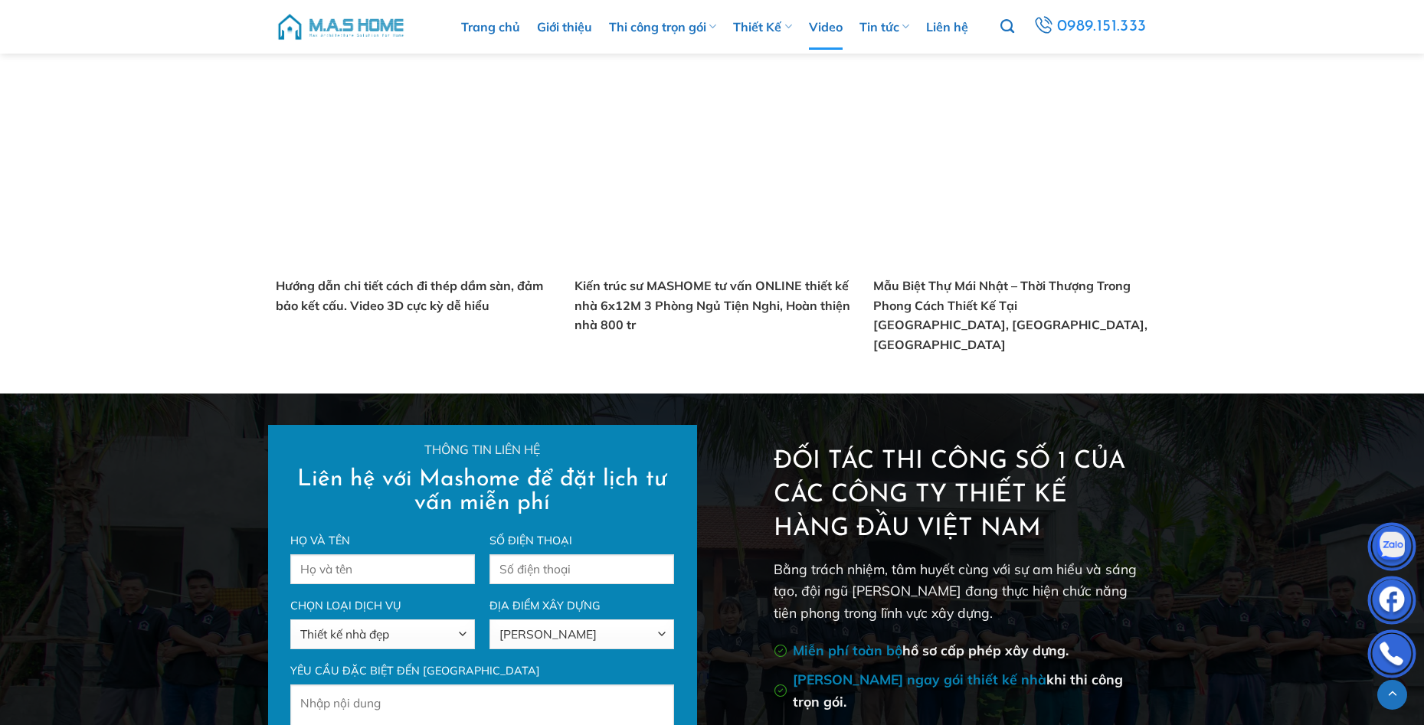
click at [98, 482] on div "Thông tin liên hệ Liên hệ với Mashome để đặt lịch tư vấn miễn phí Họ và tên Số …" at bounding box center [712, 633] width 1424 height 416
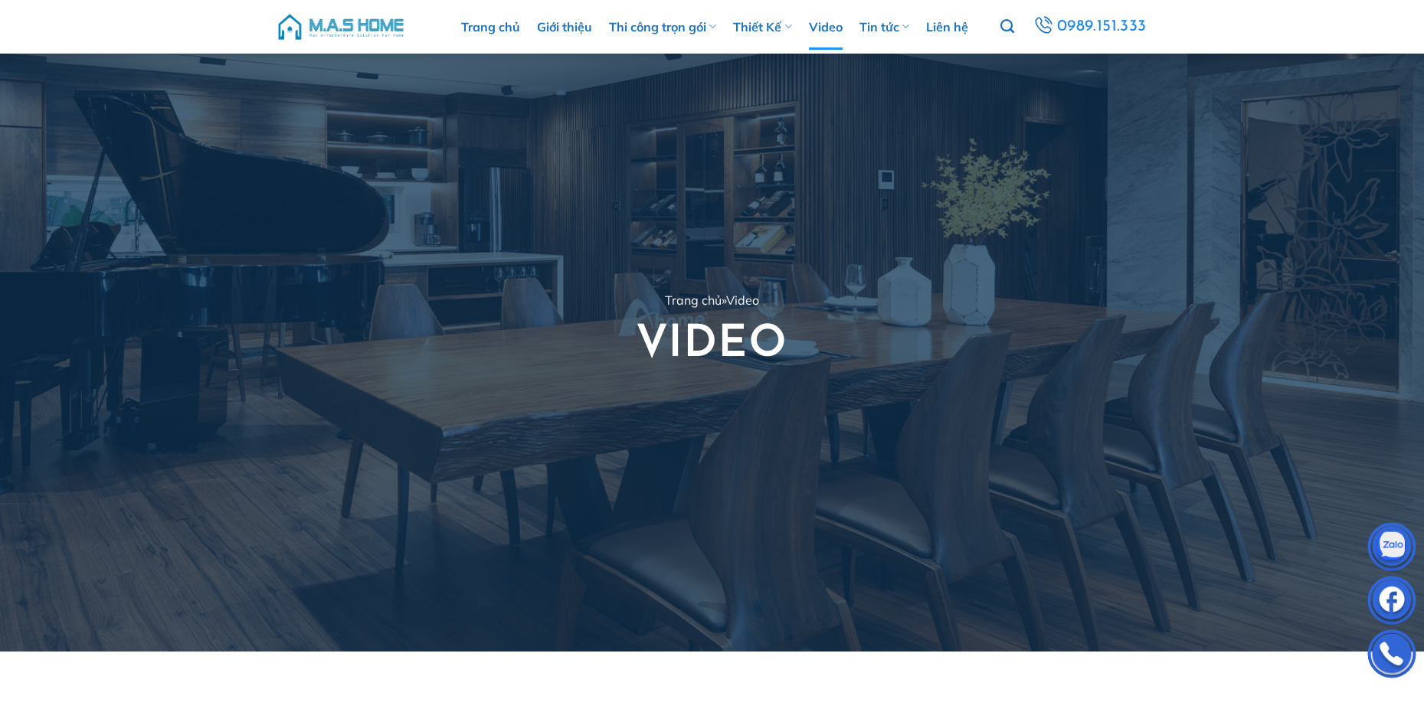
scroll to position [0, 0]
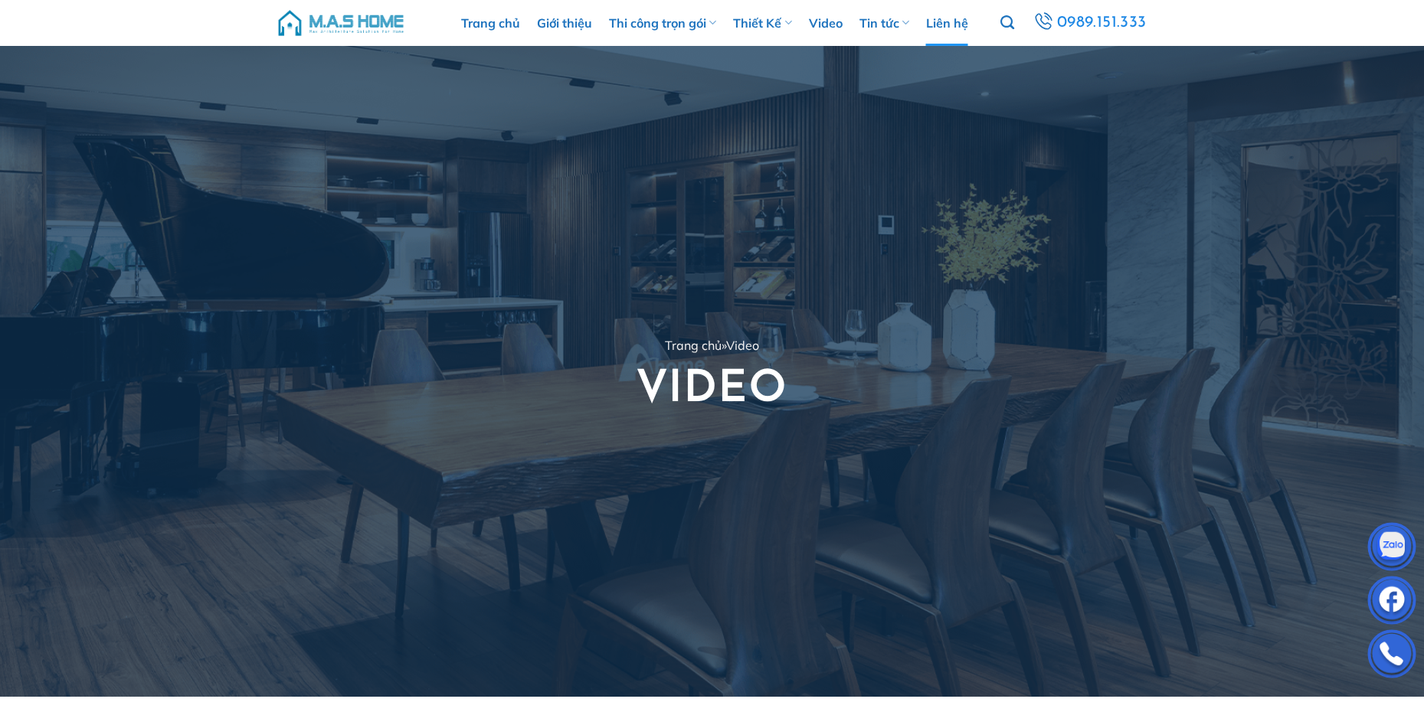
click at [950, 23] on link "Liên hệ" at bounding box center [947, 23] width 42 height 46
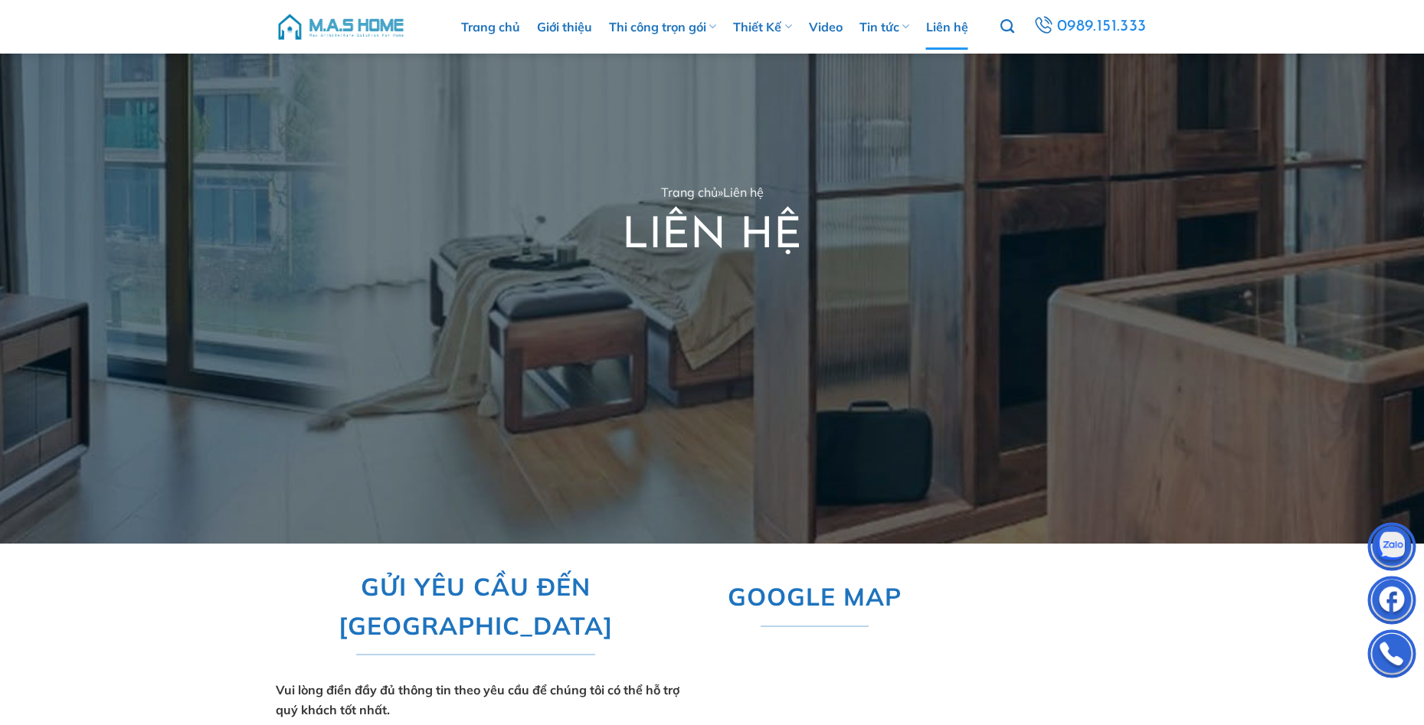
scroll to position [77, 0]
